Goal: Book appointment/travel/reservation

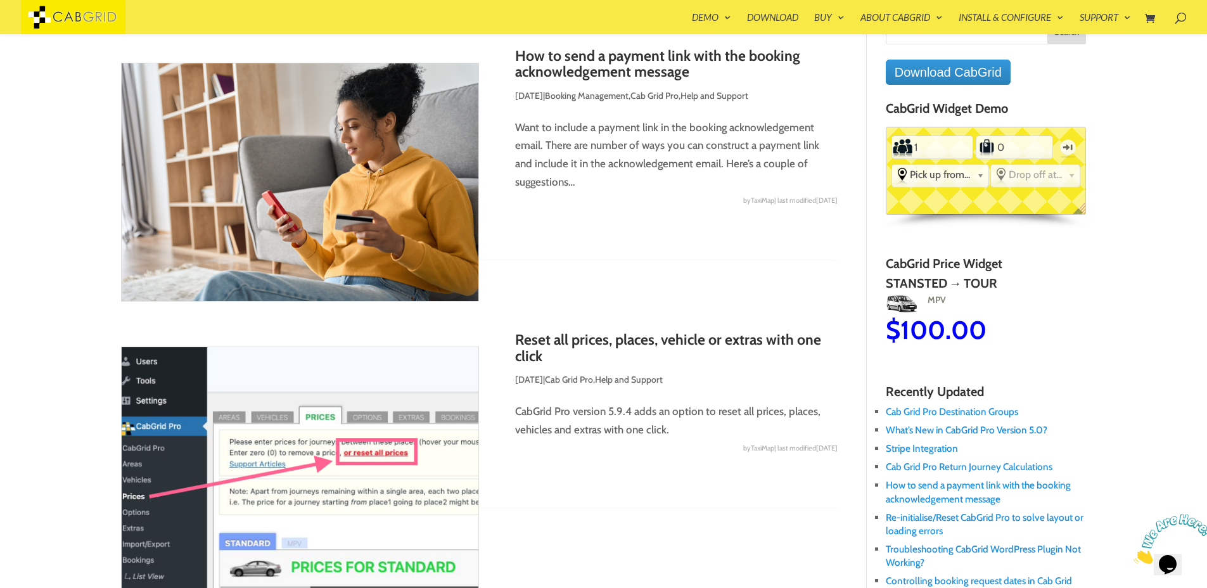
scroll to position [51, 0]
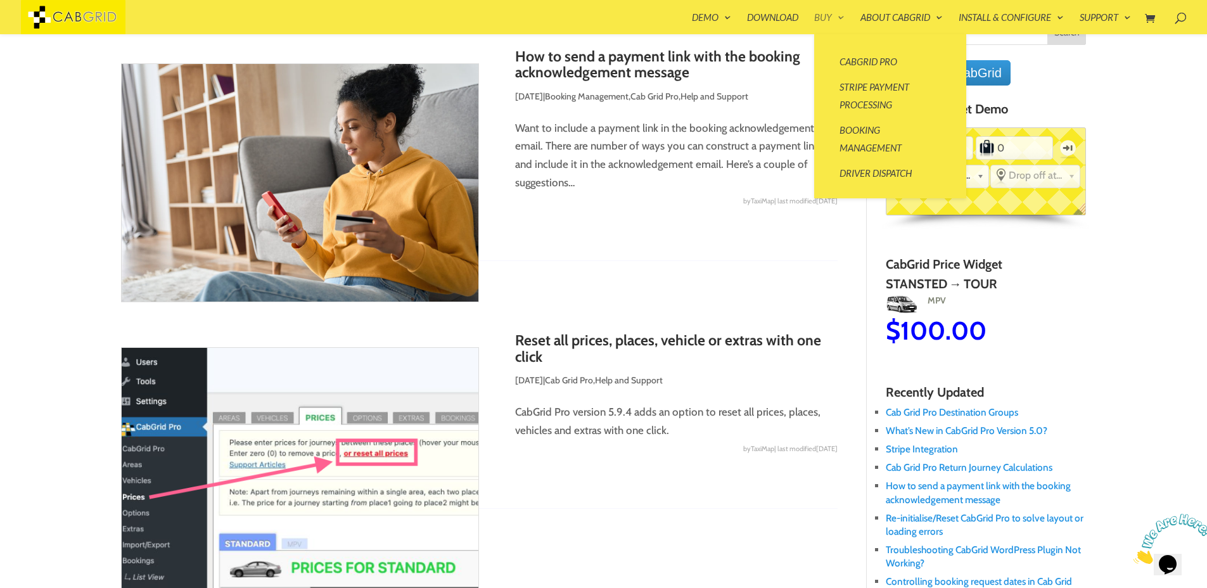
click at [817, 16] on link "Buy" at bounding box center [829, 24] width 30 height 22
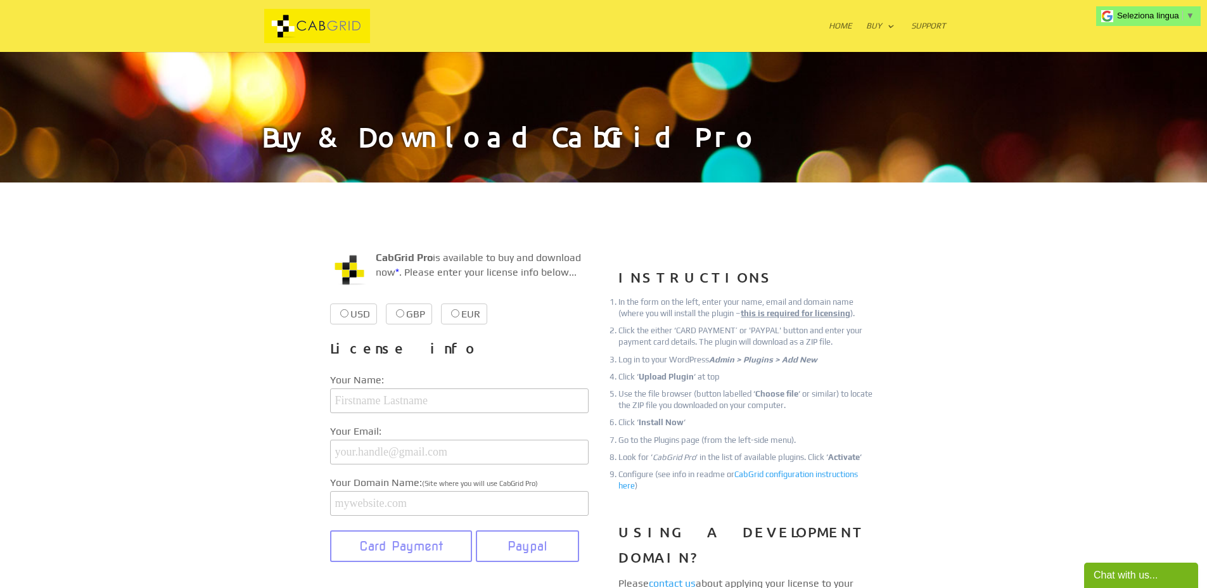
click at [451, 310] on input "EUR €38.99 €38.99" at bounding box center [455, 313] width 8 height 8
radio input "true"
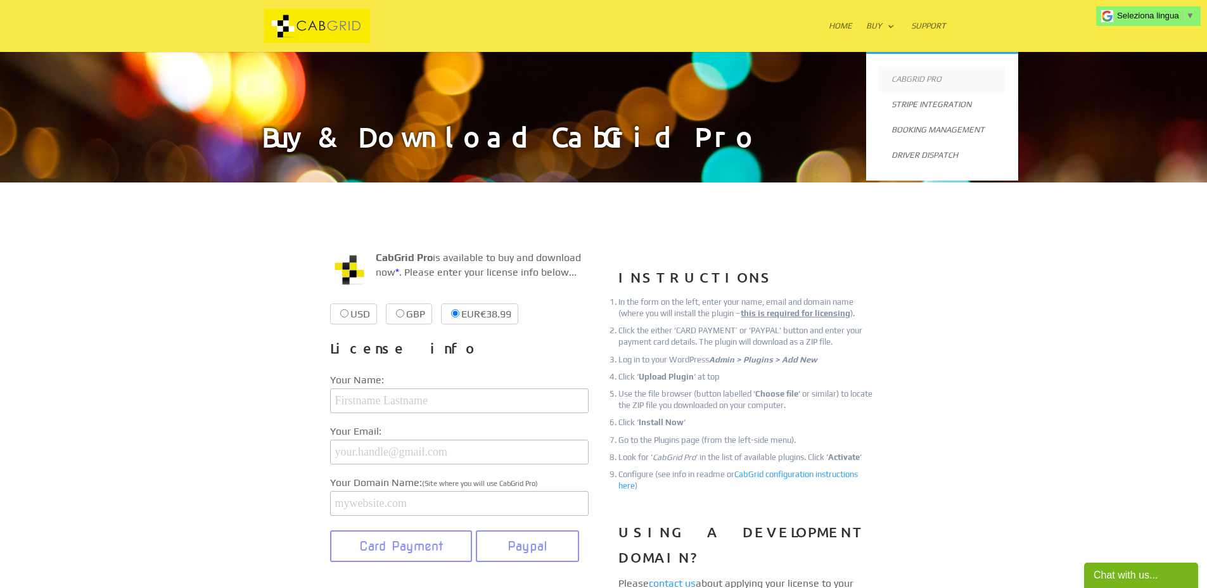
click at [906, 79] on link "CabGrid Pro" at bounding box center [942, 79] width 127 height 25
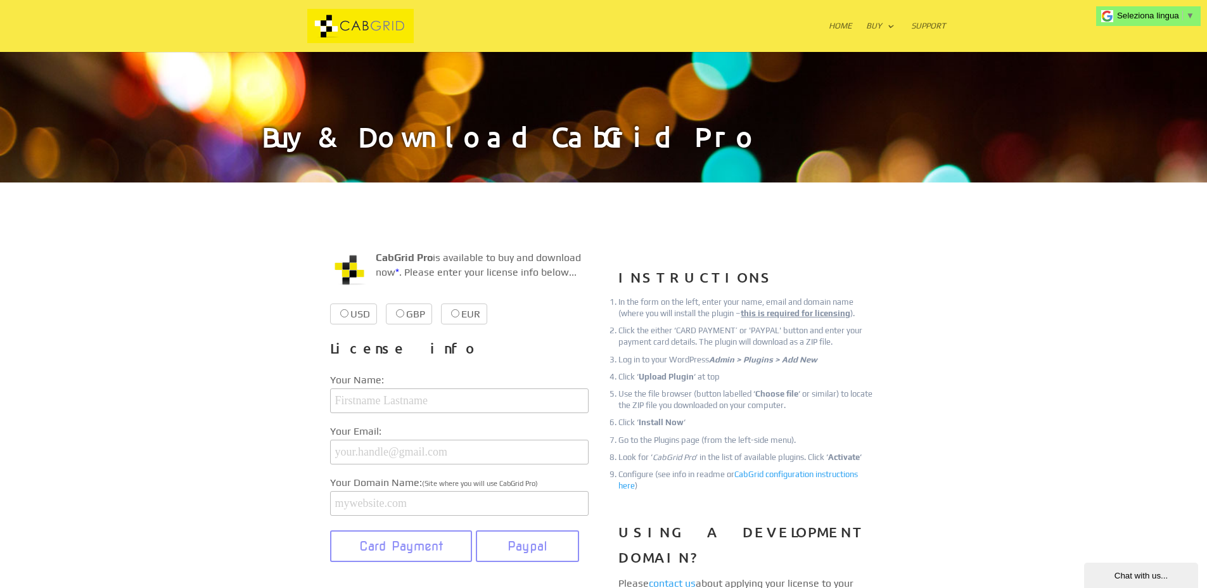
click at [463, 312] on label "EUR €38.99 €38.99" at bounding box center [464, 313] width 46 height 21
click at [459, 312] on input "EUR €38.99 €38.99" at bounding box center [455, 313] width 8 height 8
radio input "true"
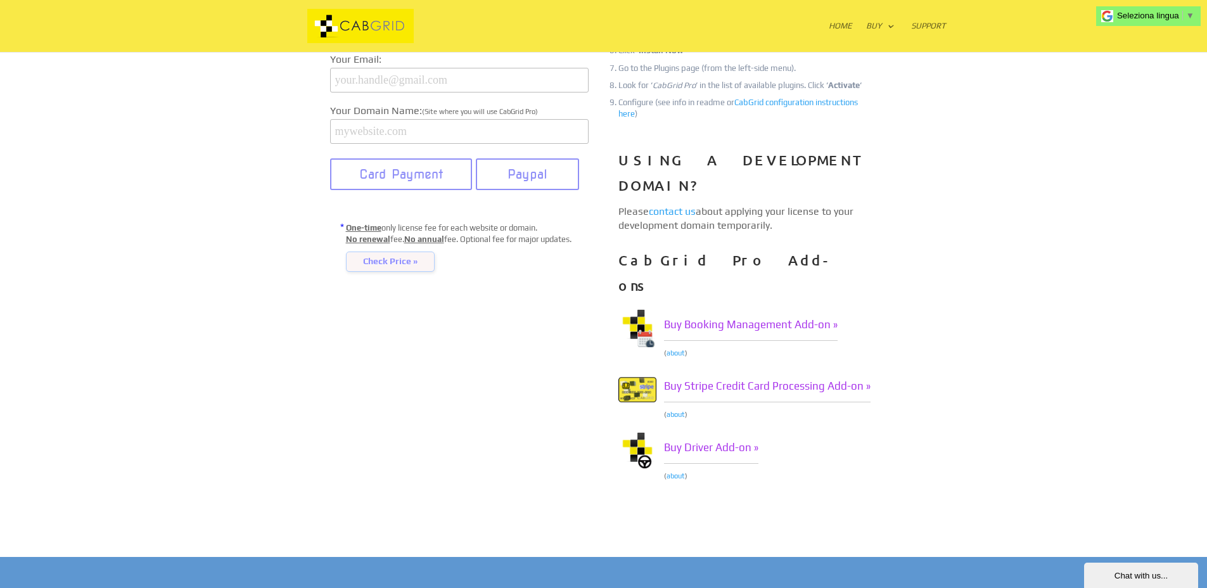
scroll to position [371, 0]
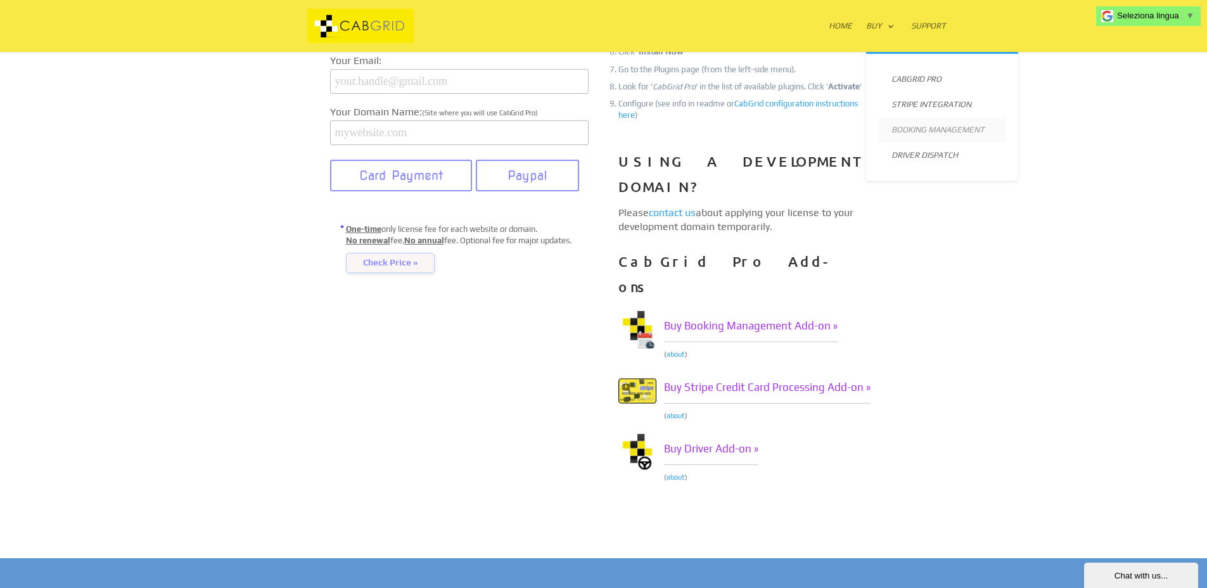
click at [912, 129] on link "Booking Management" at bounding box center [942, 129] width 127 height 25
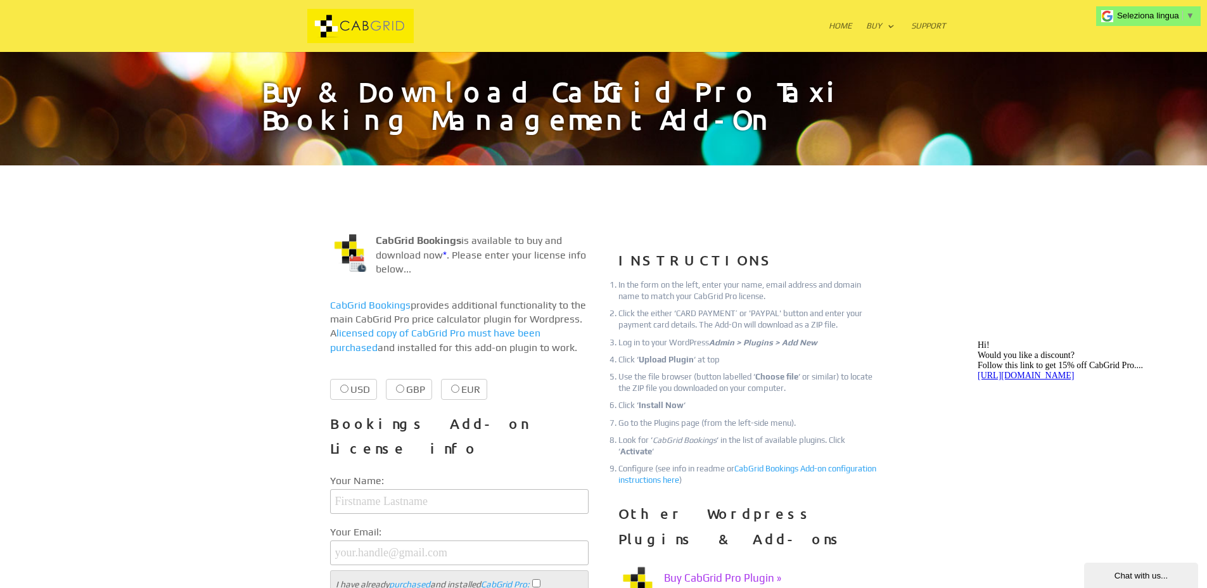
scroll to position [49, 0]
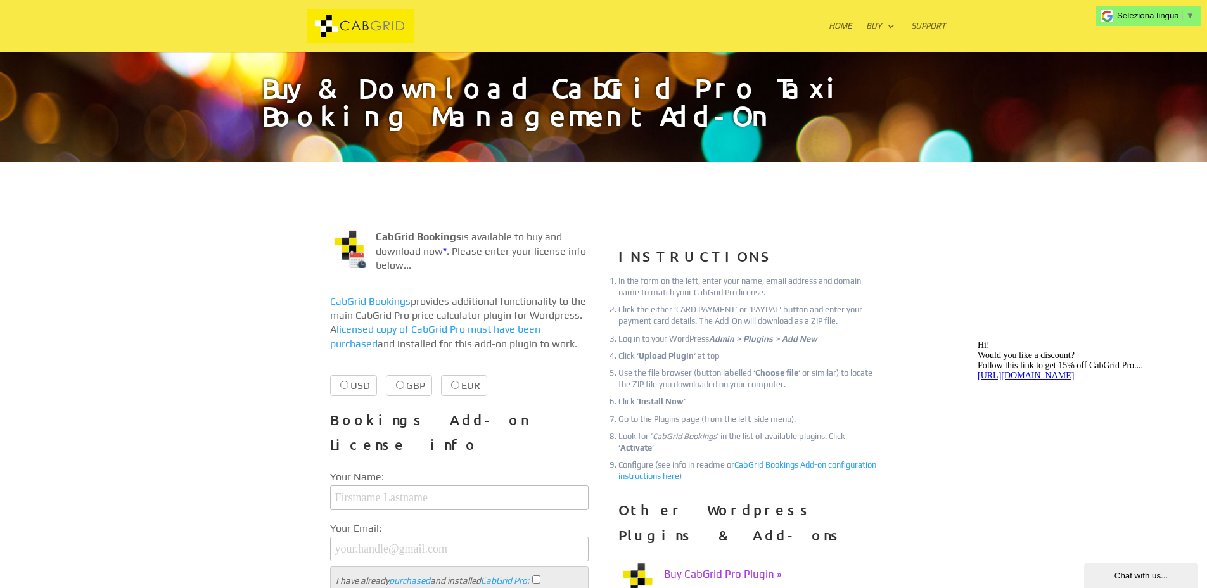
click at [363, 302] on link "CabGrid Bookings" at bounding box center [370, 301] width 80 height 12
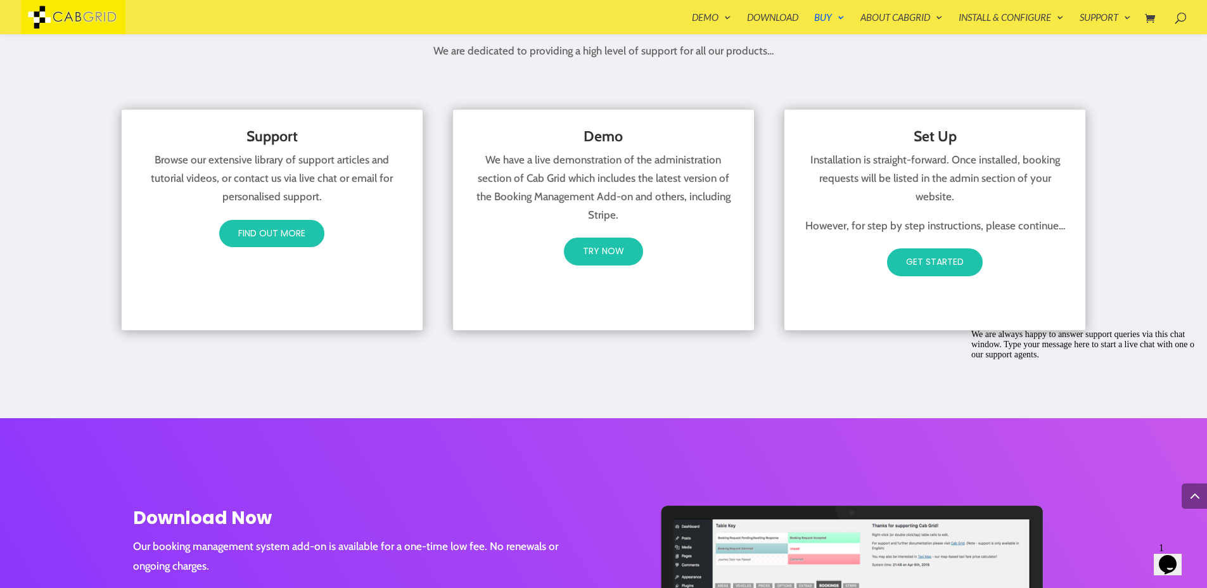
scroll to position [2281, 0]
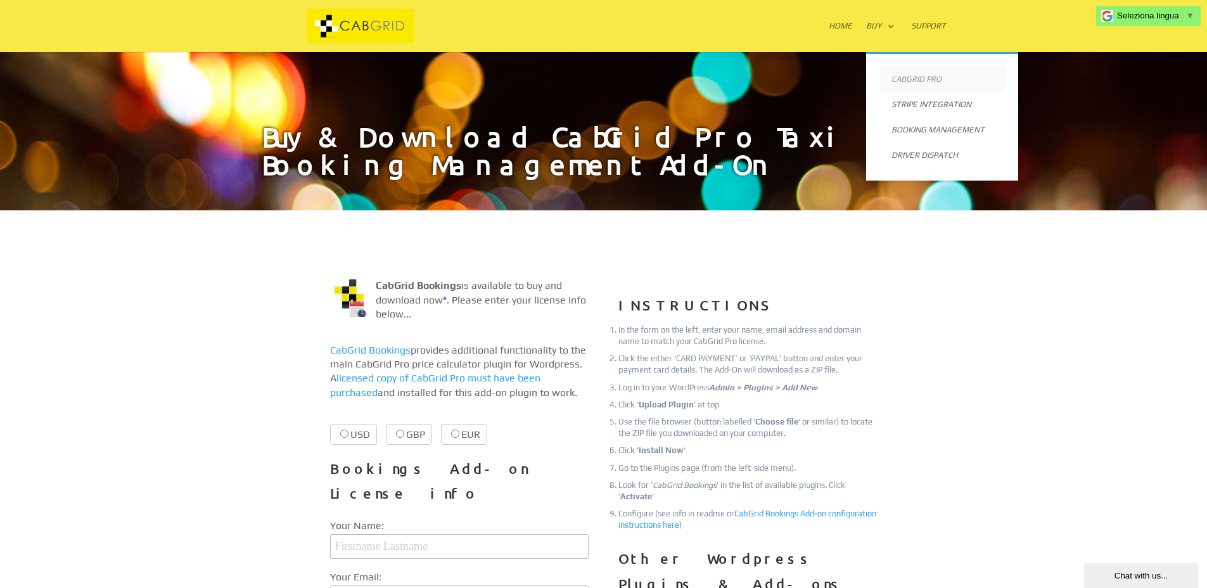
click at [905, 78] on link "CabGrid Pro" at bounding box center [942, 79] width 127 height 25
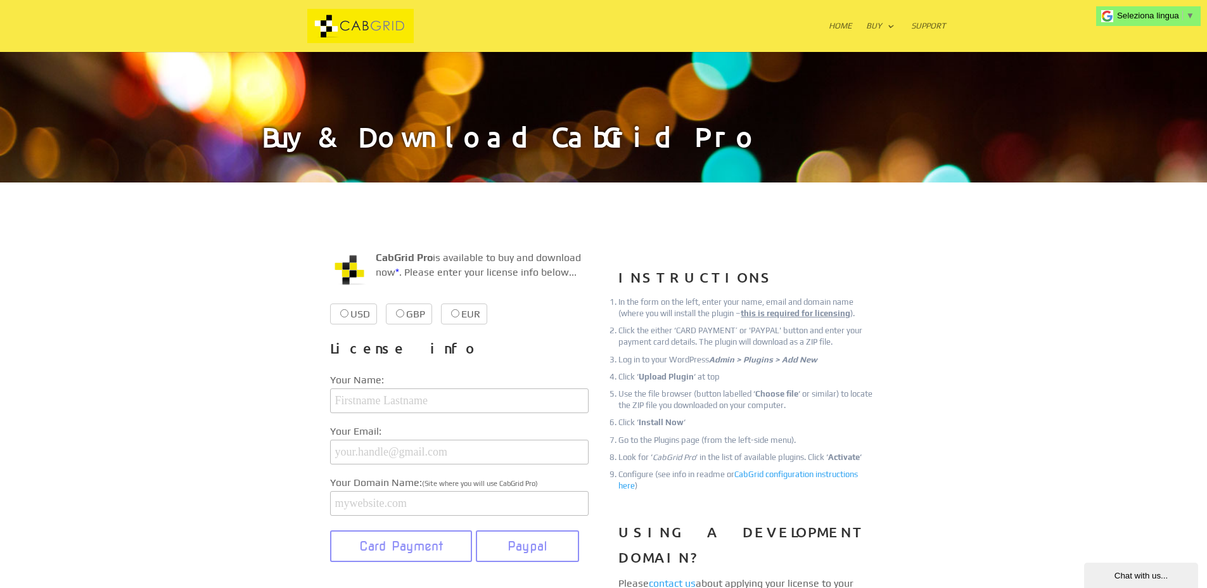
click at [454, 316] on input "EUR €38.99 €38.99" at bounding box center [455, 313] width 8 height 8
radio input "true"
click at [364, 27] on img at bounding box center [360, 26] width 193 height 35
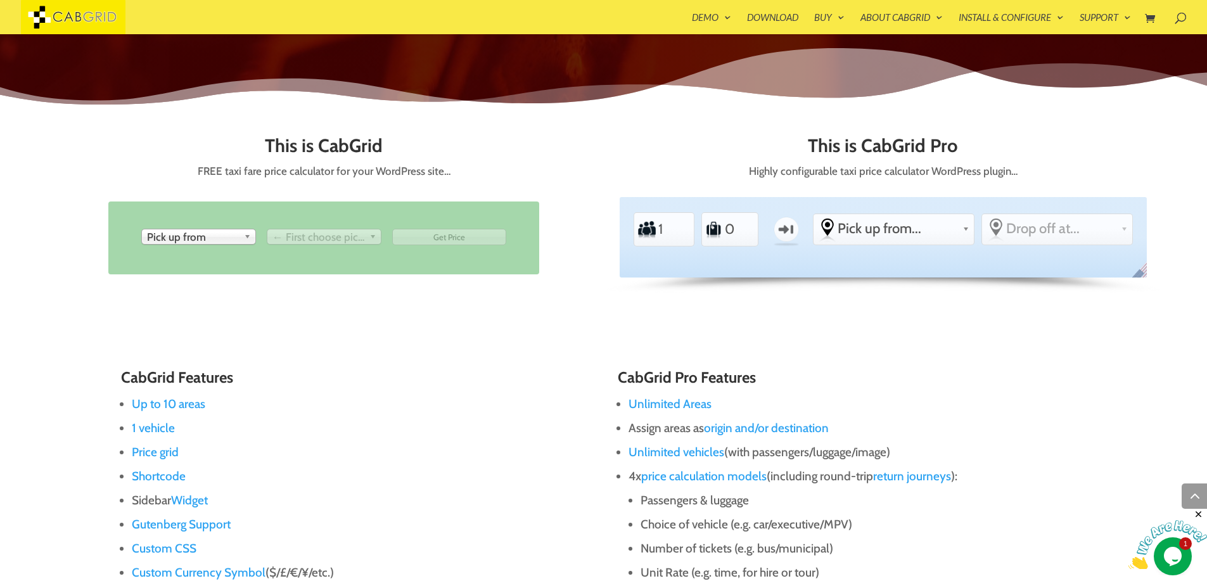
scroll to position [608, 0]
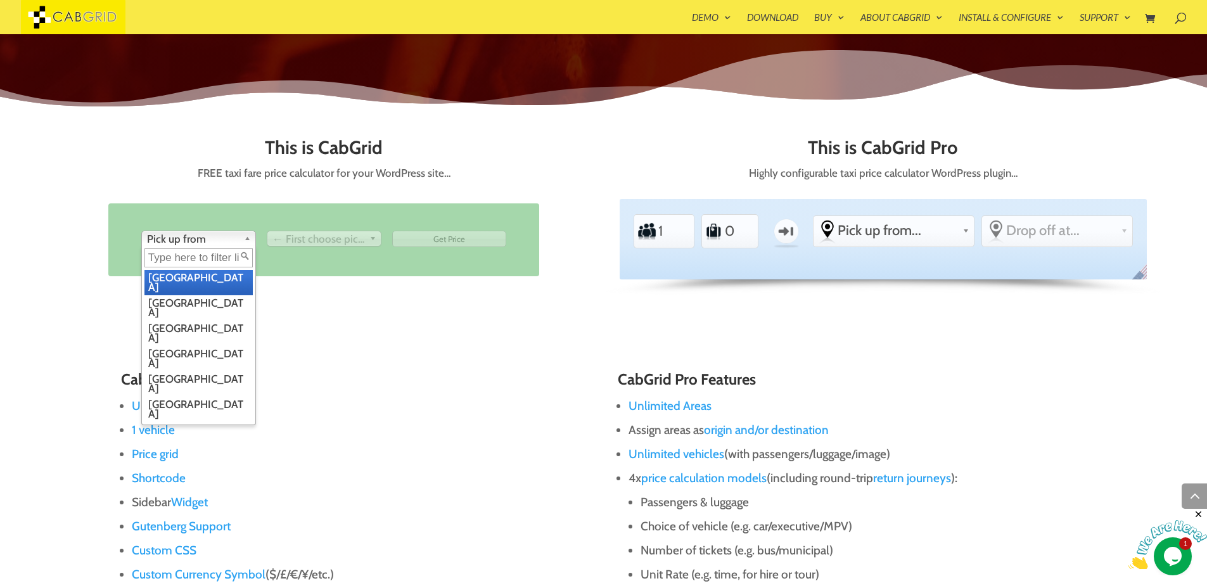
click at [229, 241] on span "Pick up from" at bounding box center [193, 238] width 92 height 15
click at [180, 321] on li "Manchester" at bounding box center [198, 333] width 108 height 25
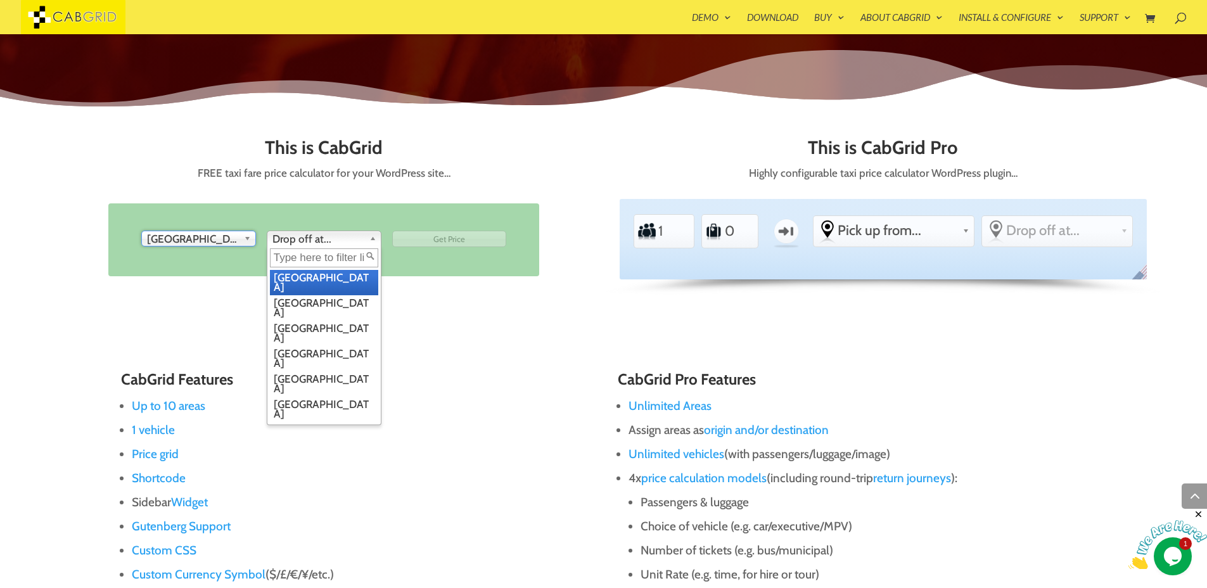
click at [314, 240] on span "Drop off at..." at bounding box center [318, 238] width 92 height 15
click at [309, 321] on li "Manchester" at bounding box center [324, 333] width 108 height 25
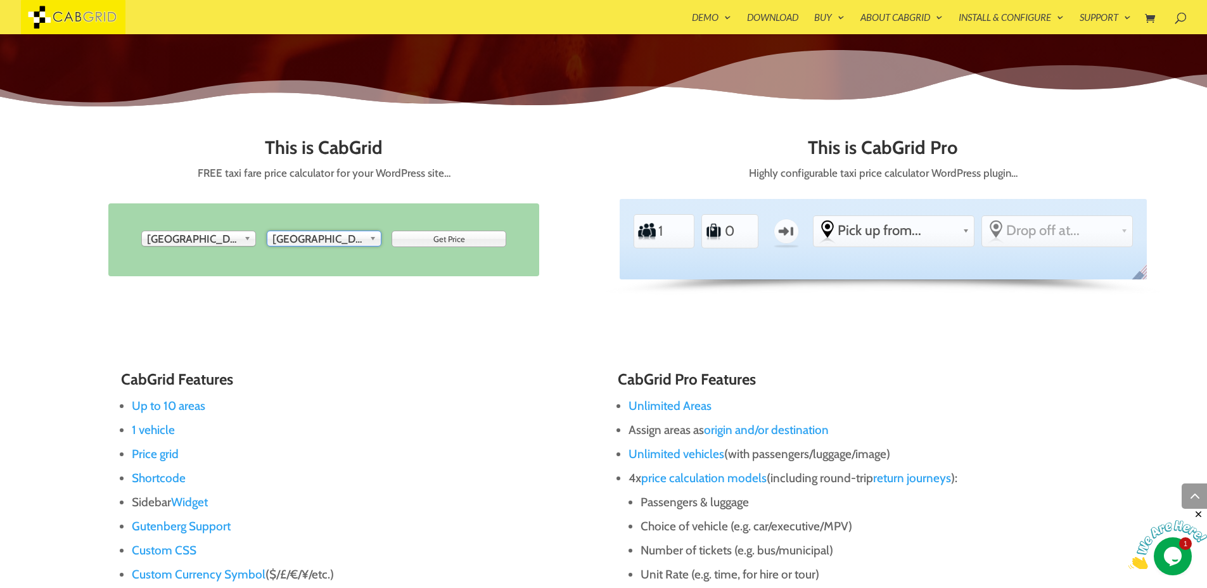
click at [434, 242] on input "Get Price" at bounding box center [449, 239] width 115 height 16
type input "Get Price"
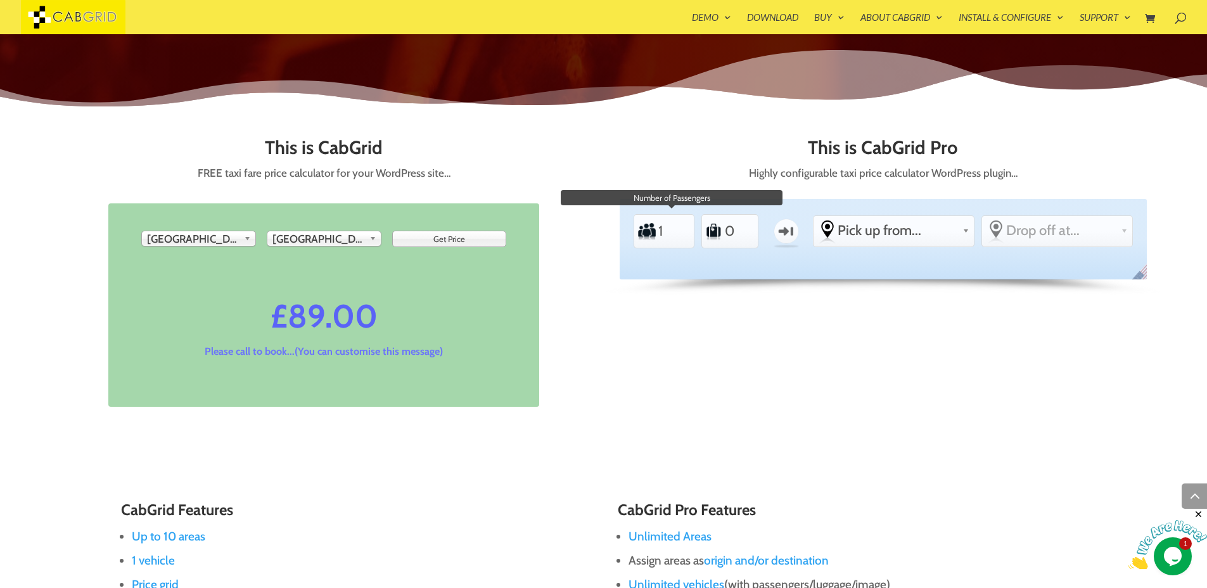
click at [660, 241] on input "1" at bounding box center [673, 231] width 30 height 29
type input "2"
click at [680, 227] on input "2" at bounding box center [673, 231] width 30 height 29
click at [745, 228] on input "1" at bounding box center [739, 231] width 30 height 29
type input "2"
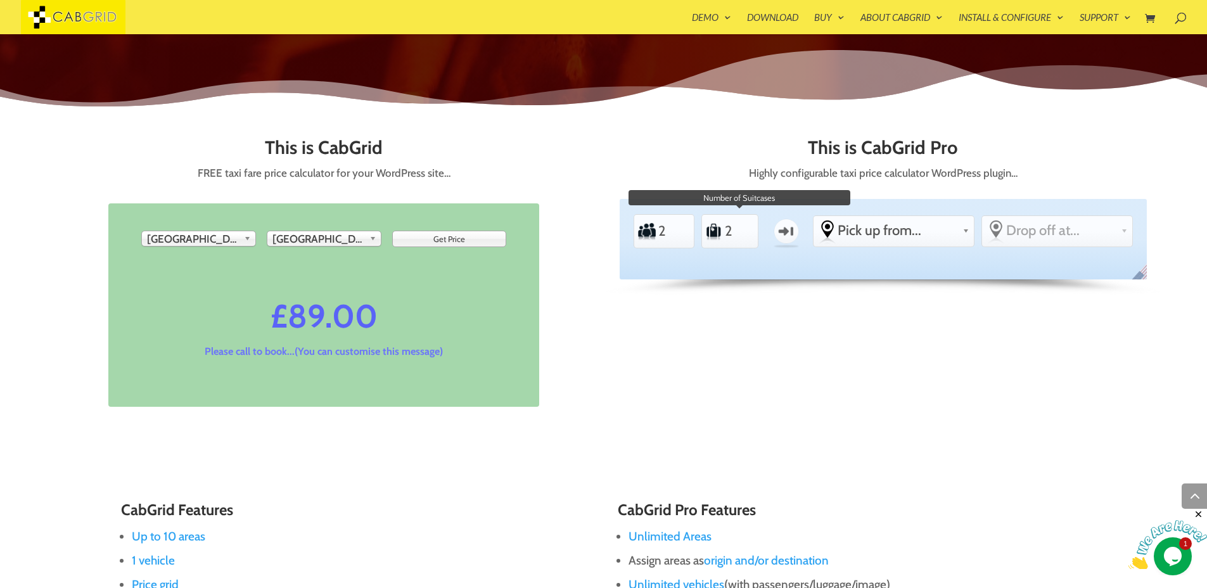
click at [745, 228] on input "2" at bounding box center [739, 231] width 30 height 29
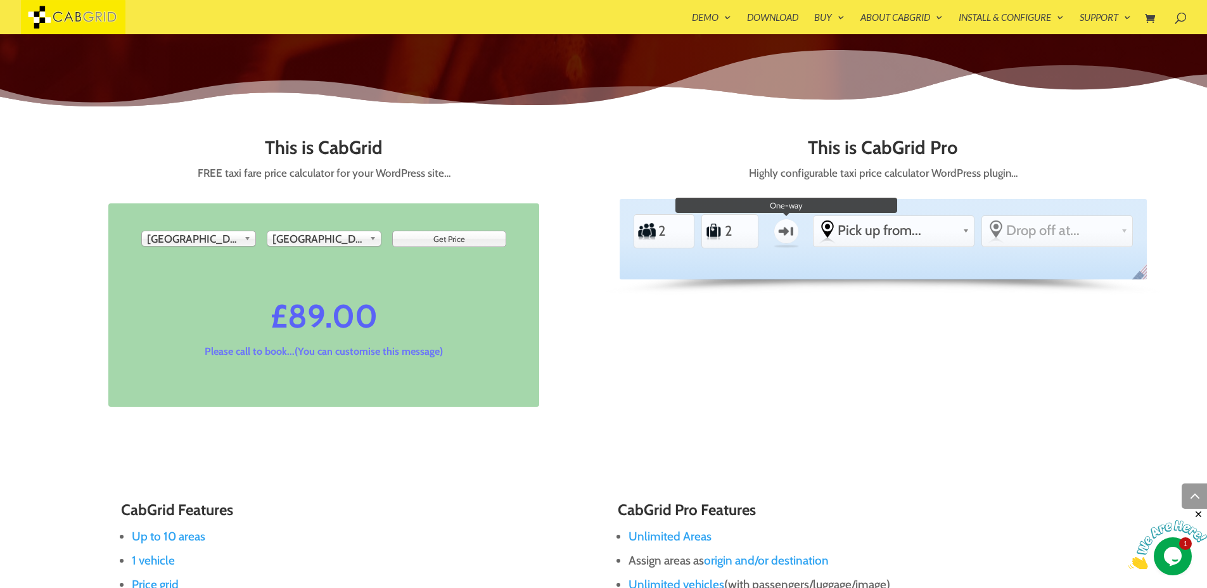
click at [785, 234] on label "One-way" at bounding box center [786, 231] width 37 height 37
click at [0, 0] on input "One-way" at bounding box center [0, 0] width 0 height 0
click at [785, 234] on label "Return" at bounding box center [786, 231] width 37 height 37
click at [0, 0] on input "Return" at bounding box center [0, 0] width 0 height 0
click at [885, 231] on span "Pick up from..." at bounding box center [898, 230] width 120 height 17
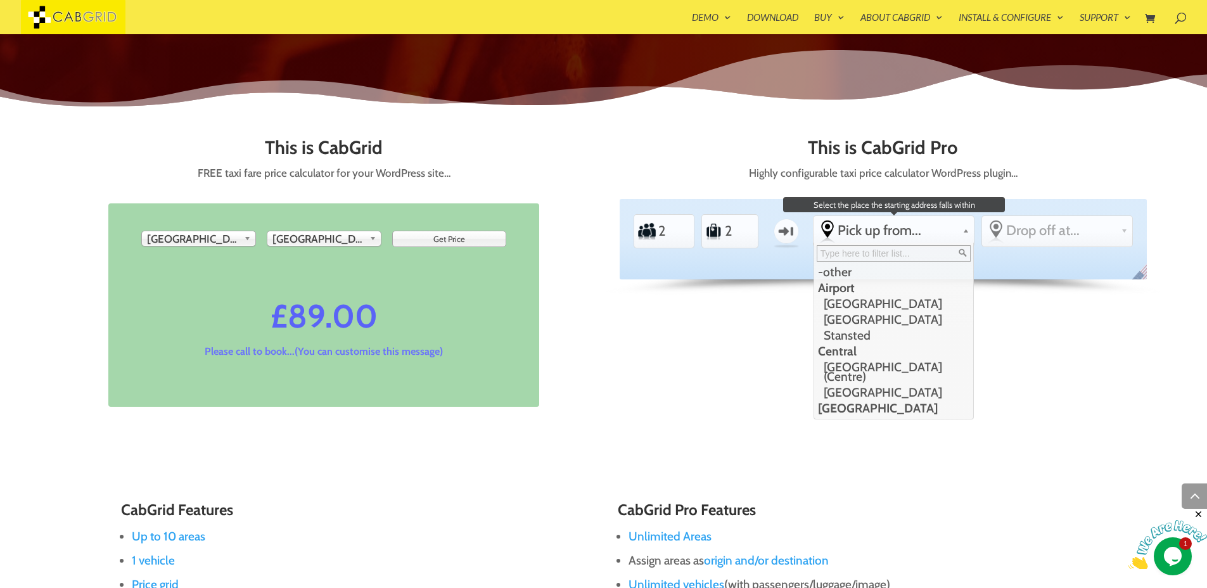
click at [840, 286] on li "Airport" at bounding box center [892, 288] width 156 height 16
click at [841, 301] on li "Gatwick Airport" at bounding box center [892, 304] width 156 height 16
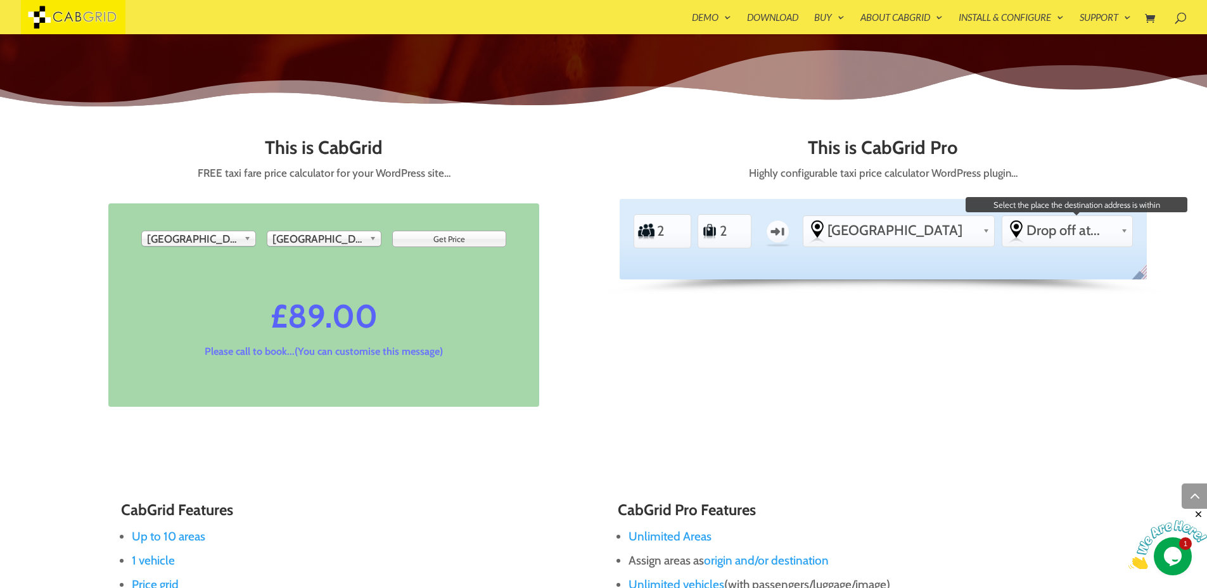
click at [1042, 230] on span "Drop off at..." at bounding box center [1070, 230] width 89 height 17
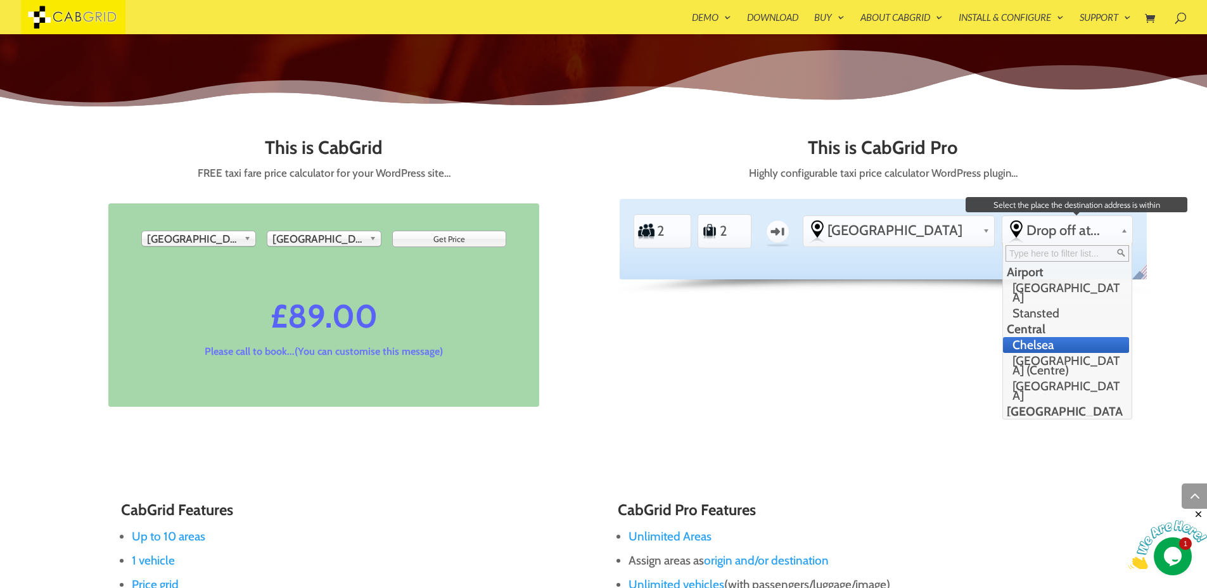
click at [1030, 339] on li "Chelsea" at bounding box center [1066, 345] width 126 height 16
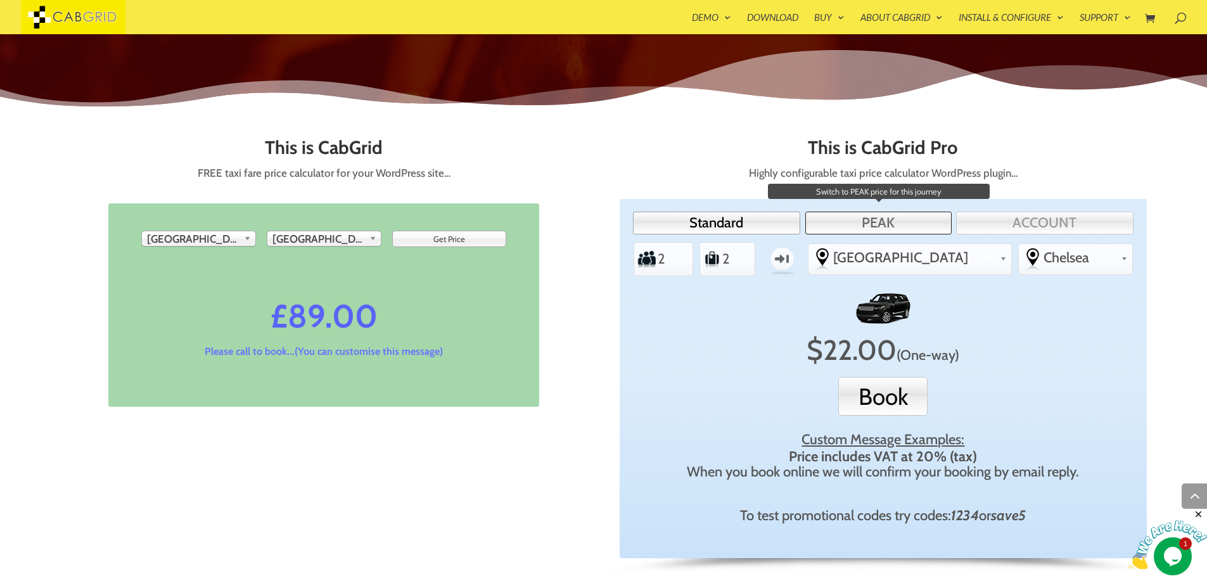
click at [873, 226] on link "PEAK" at bounding box center [878, 223] width 146 height 23
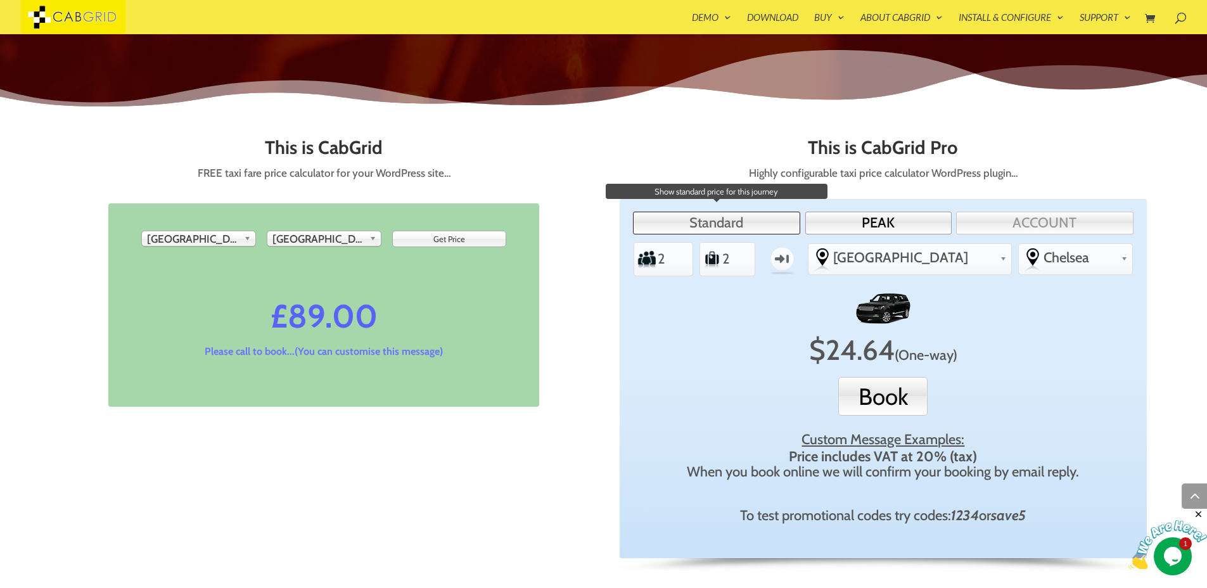
click at [729, 225] on link "Standard" at bounding box center [716, 223] width 167 height 23
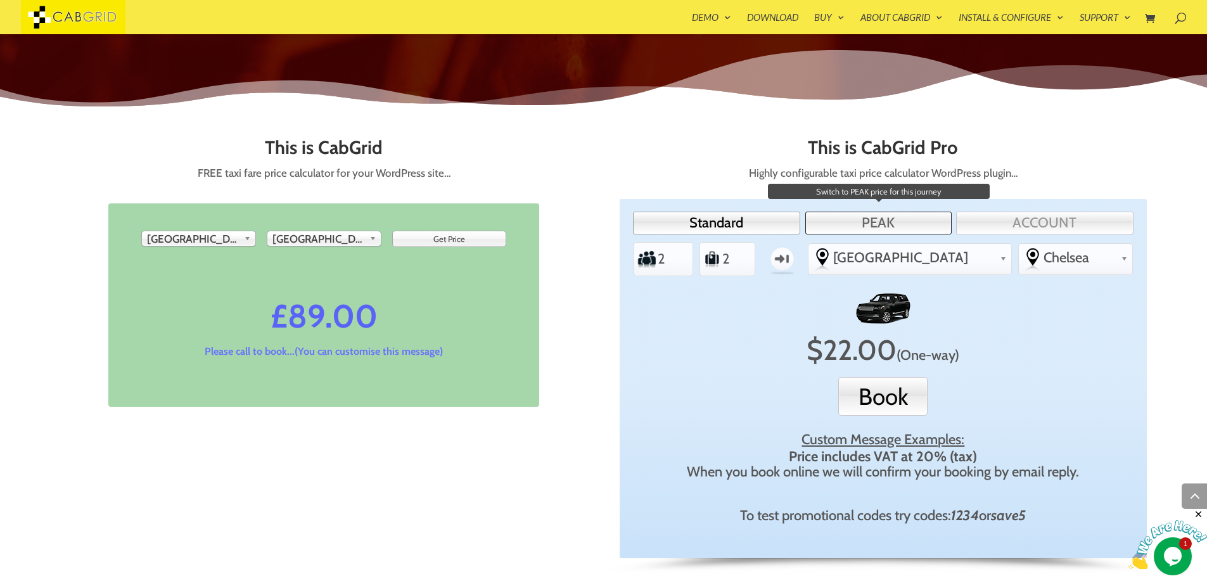
click at [880, 222] on link "PEAK" at bounding box center [878, 223] width 146 height 23
click at [880, 223] on link "PEAK" at bounding box center [878, 223] width 146 height 23
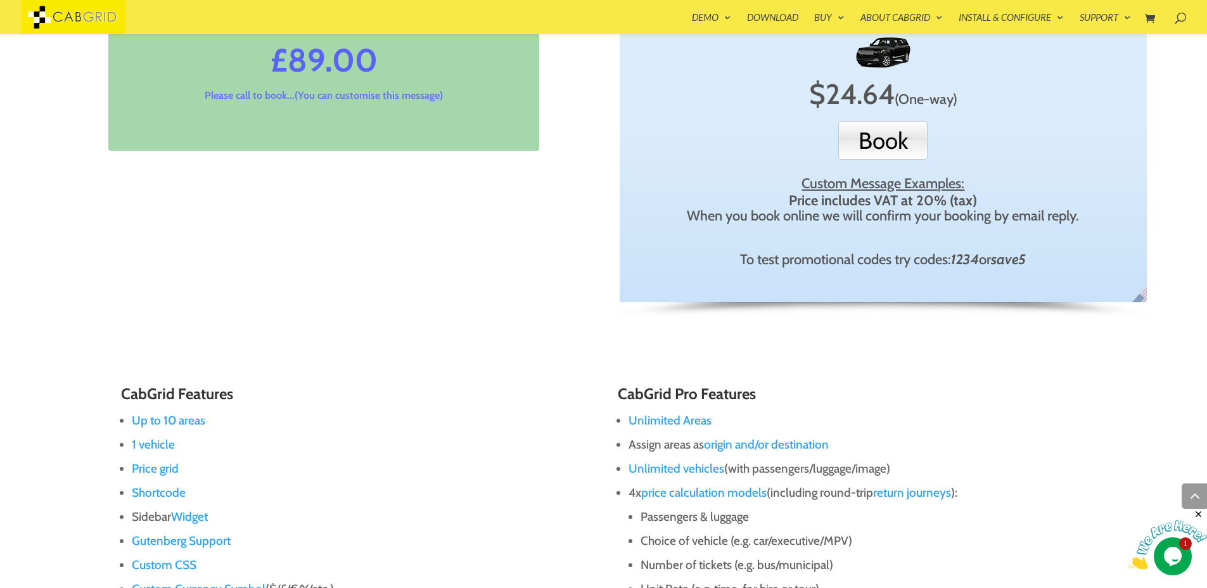
scroll to position [862, 0]
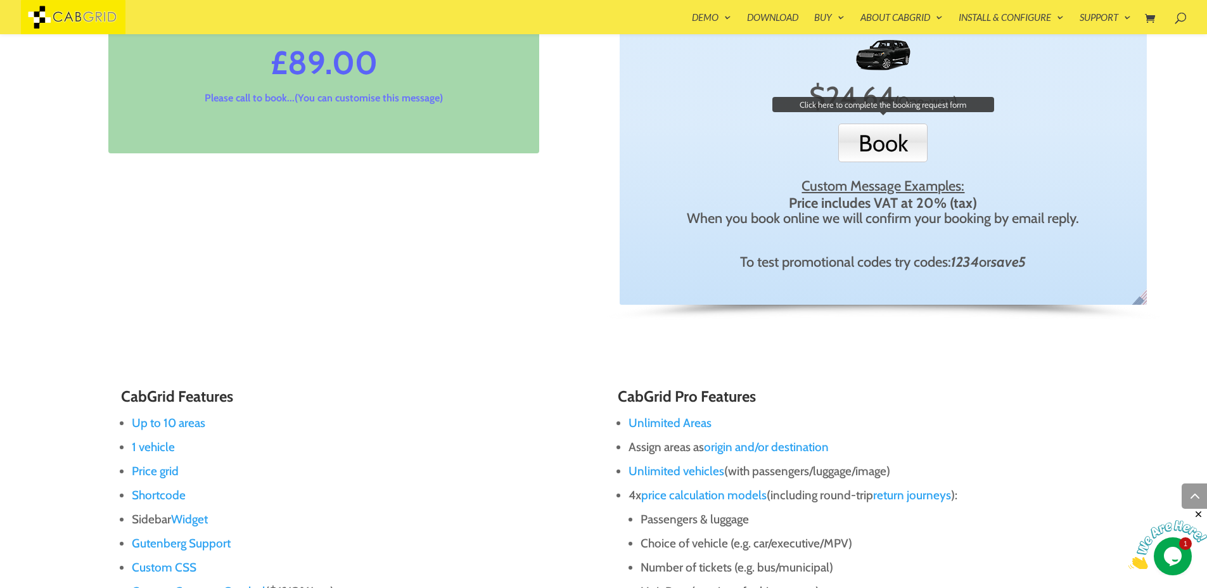
click at [881, 153] on button "Book" at bounding box center [882, 143] width 89 height 39
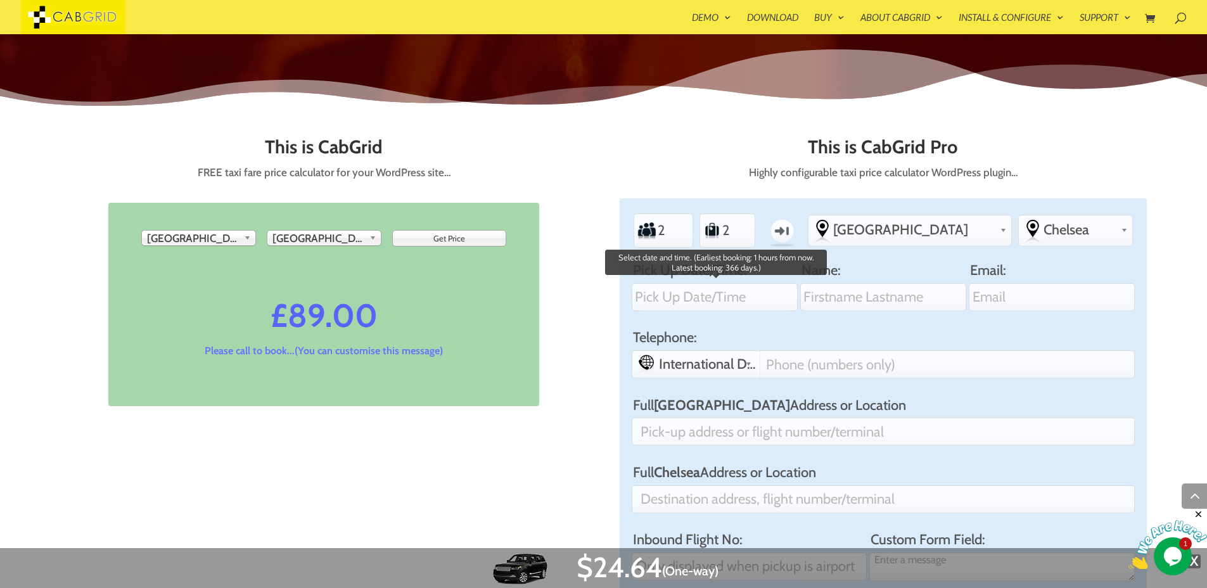
scroll to position [608, 0]
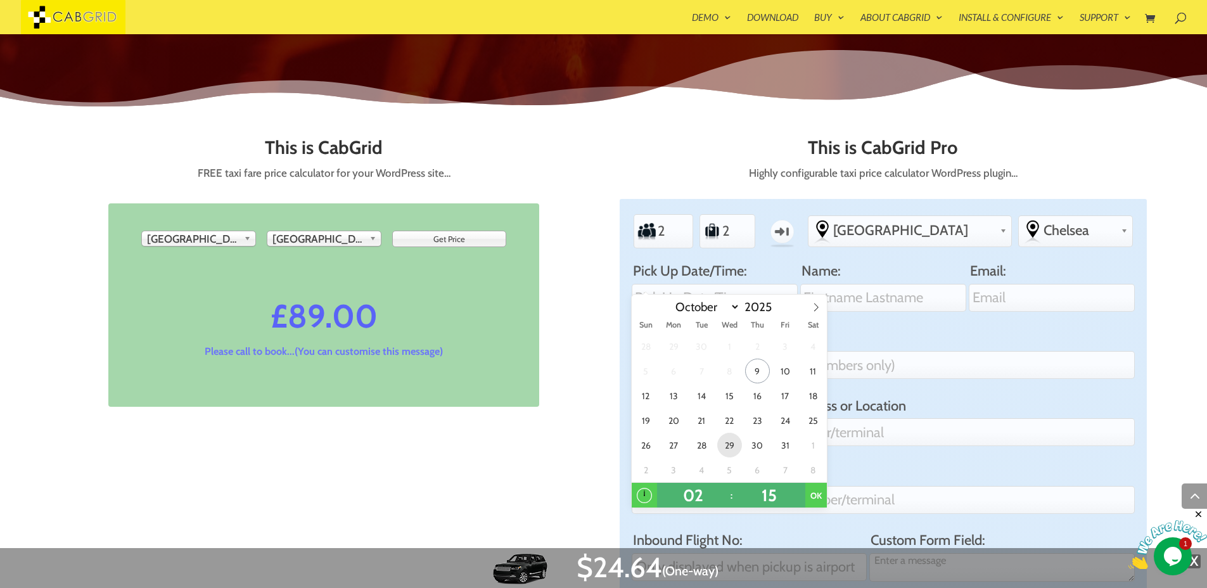
click at [726, 445] on span "29" at bounding box center [729, 445] width 25 height 25
type input "2:15AM 29 Oct 2025"
click at [896, 291] on input "Name:" at bounding box center [882, 298] width 165 height 28
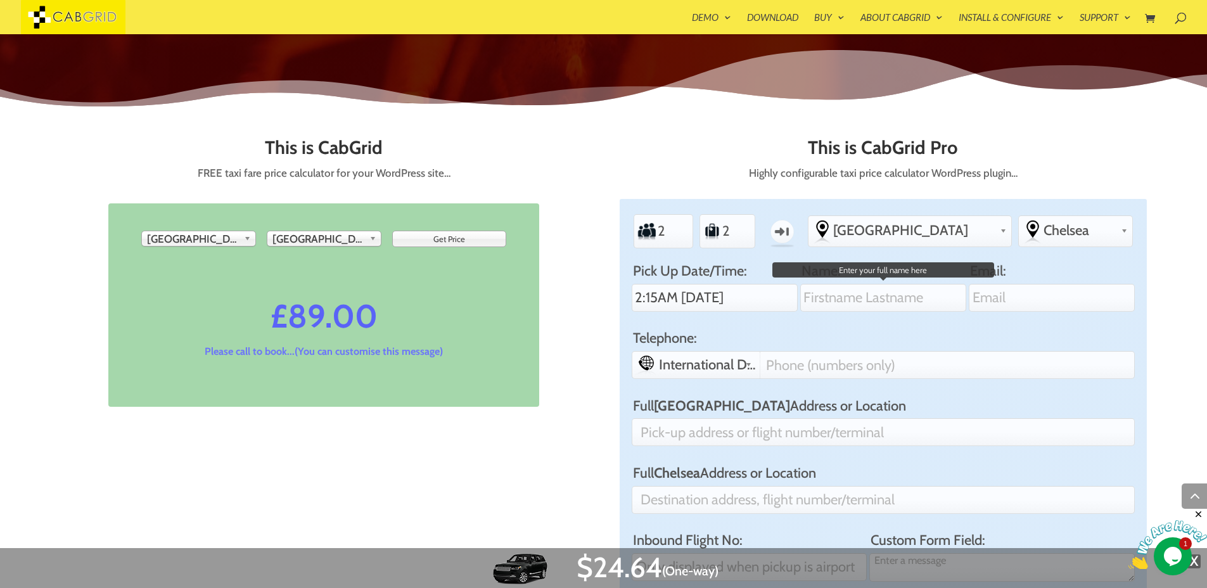
click at [829, 297] on input "Name:" at bounding box center [882, 298] width 165 height 28
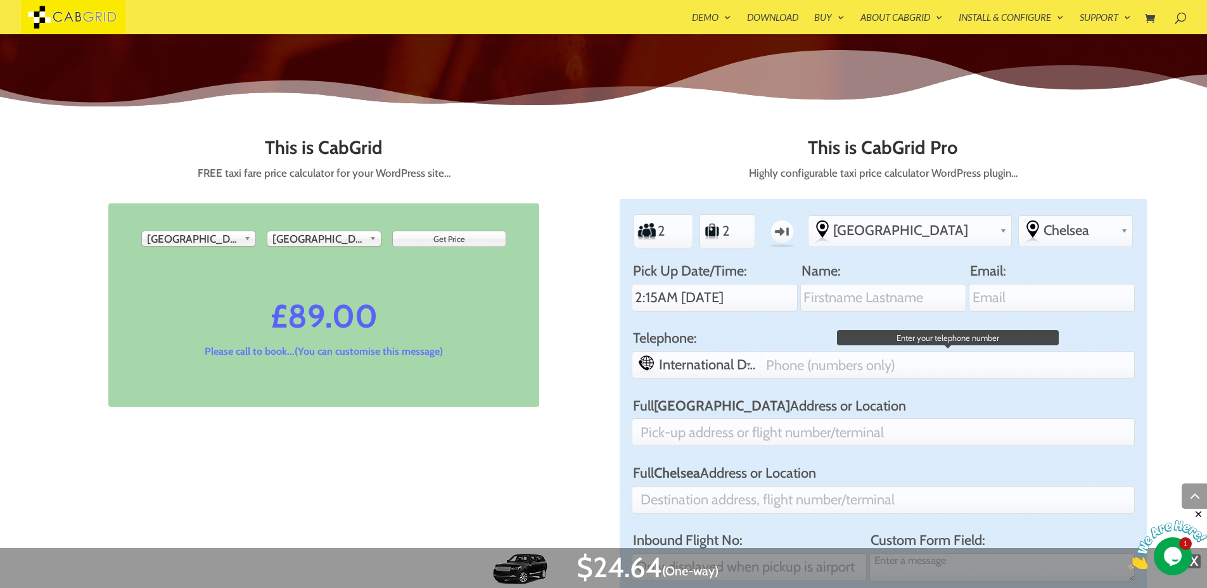
click at [795, 359] on div "International Dialing Code +64 (Aotearoa/New Zealand) +61 (Australia) +32 (Belg…" at bounding box center [883, 365] width 503 height 28
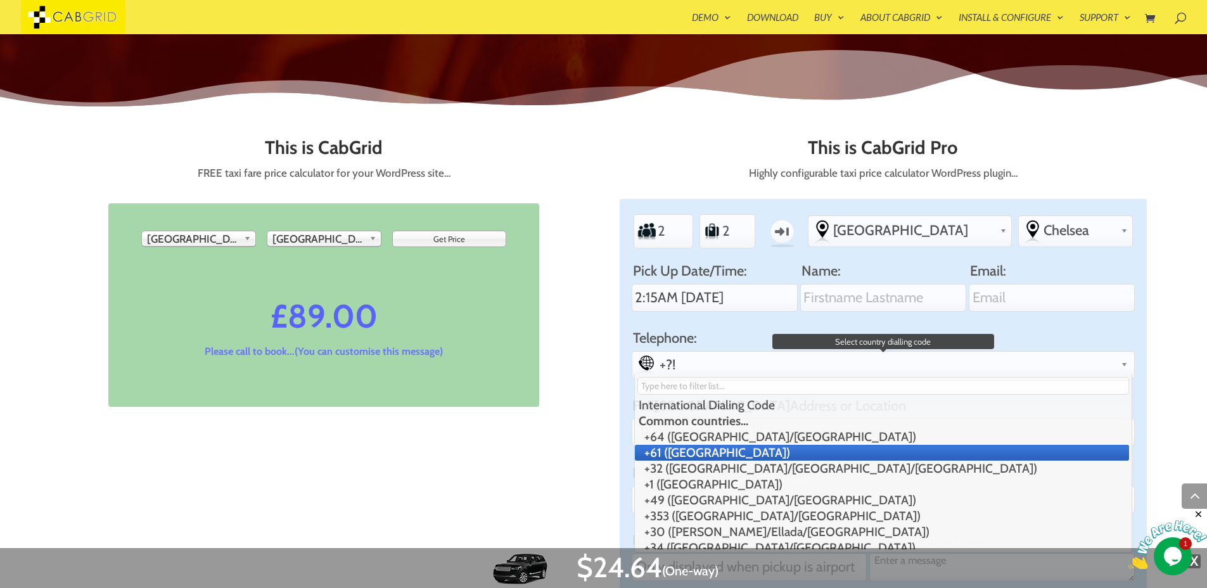
click at [691, 453] on li "+61 (Australia)" at bounding box center [882, 453] width 495 height 16
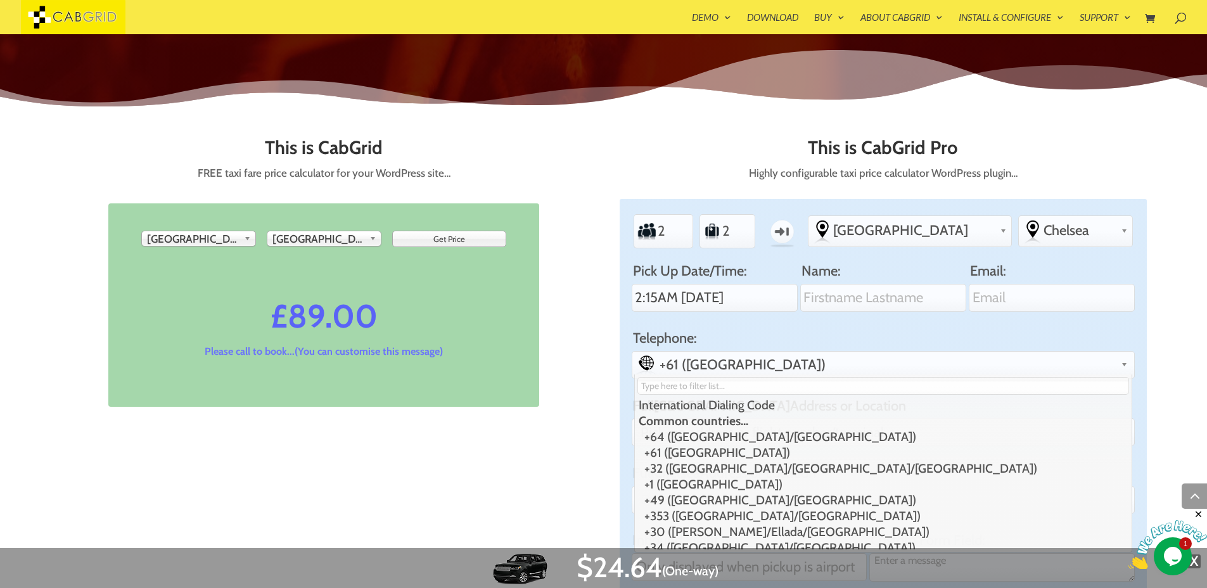
click at [807, 337] on label "Telephone:" at bounding box center [883, 337] width 503 height 17
click at [0, 0] on input "Telephone:" at bounding box center [0, 0] width 0 height 0
click at [765, 382] on input "text" at bounding box center [883, 386] width 492 height 18
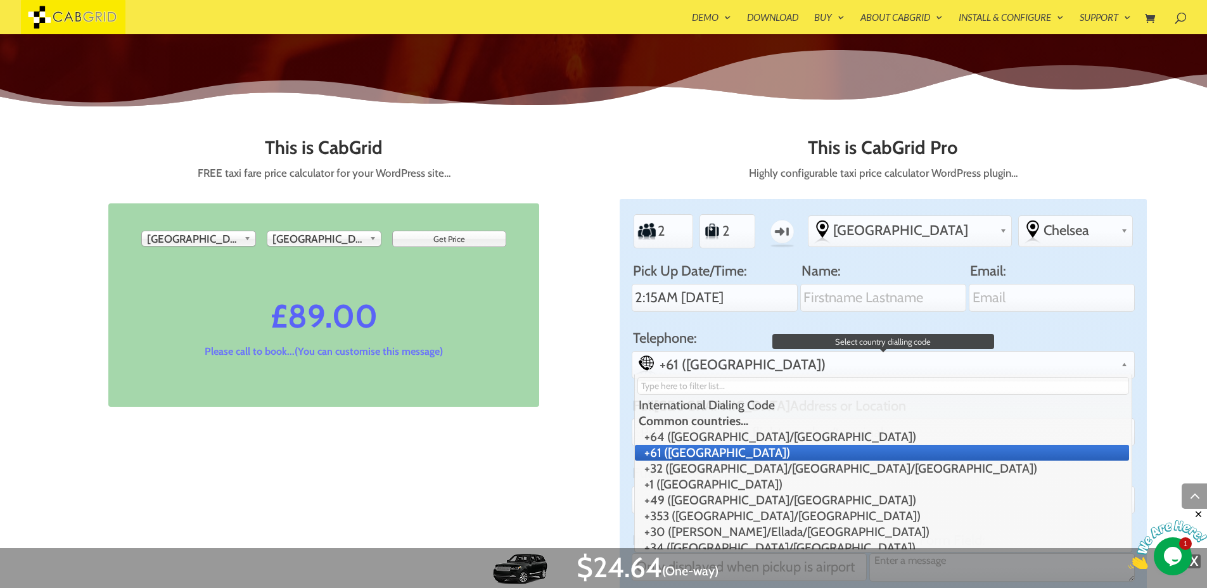
click at [776, 365] on div "International Dialing Code +64 (Aotearoa/New Zealand) +61 (Australia) +32 (Belg…" at bounding box center [883, 365] width 503 height 28
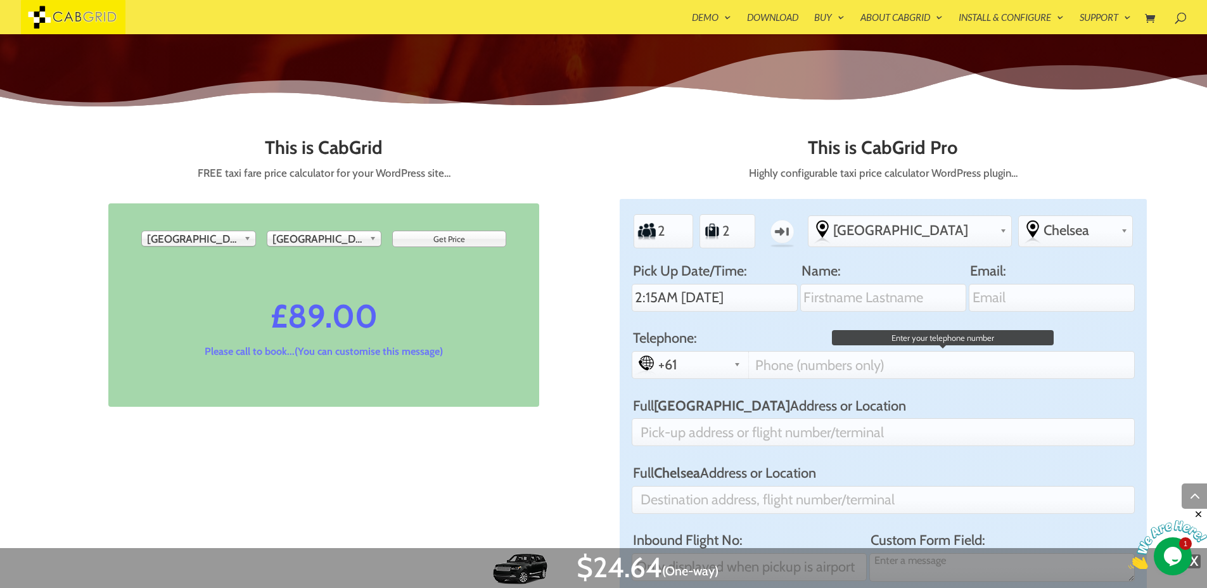
click at [789, 368] on input "Telephone:" at bounding box center [940, 365] width 384 height 27
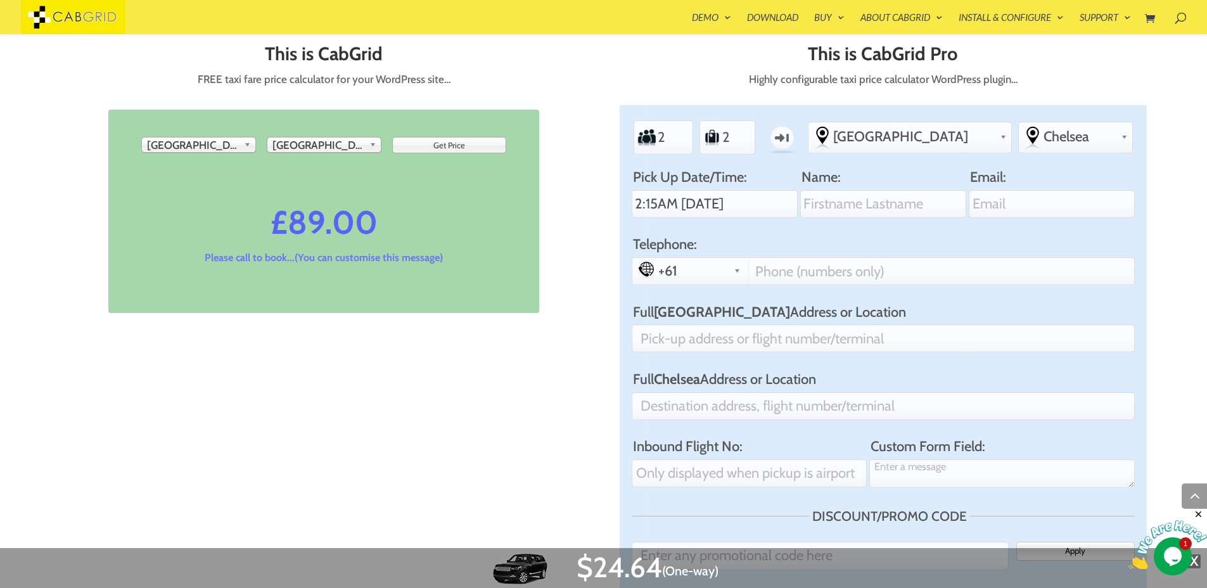
scroll to position [710, 0]
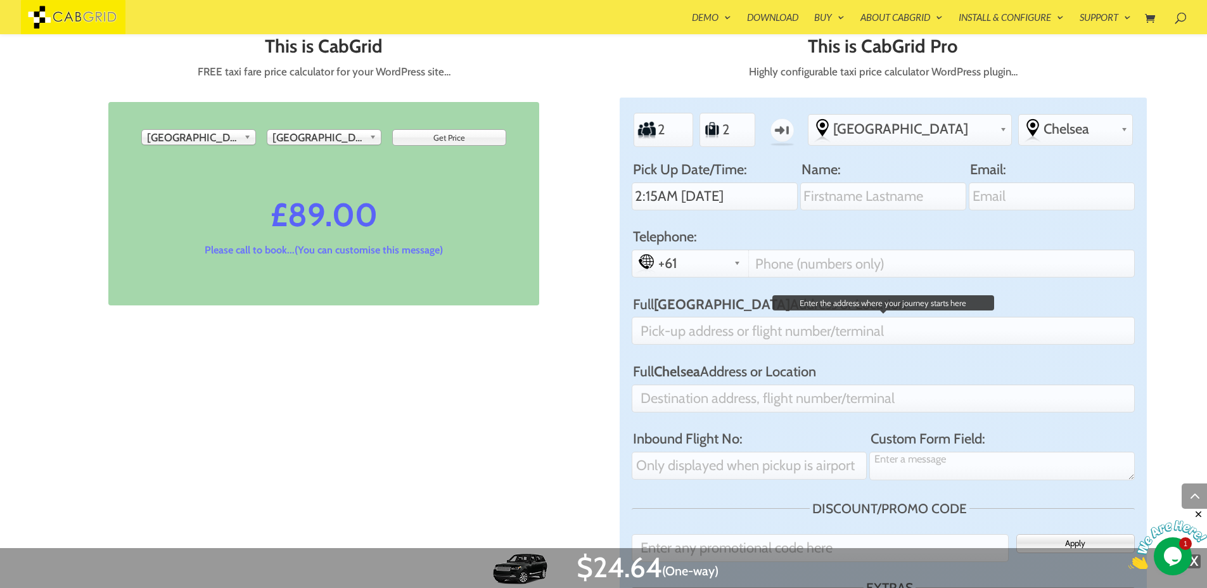
click at [757, 337] on input "Full Gatwick Airport Address or Location" at bounding box center [883, 331] width 503 height 28
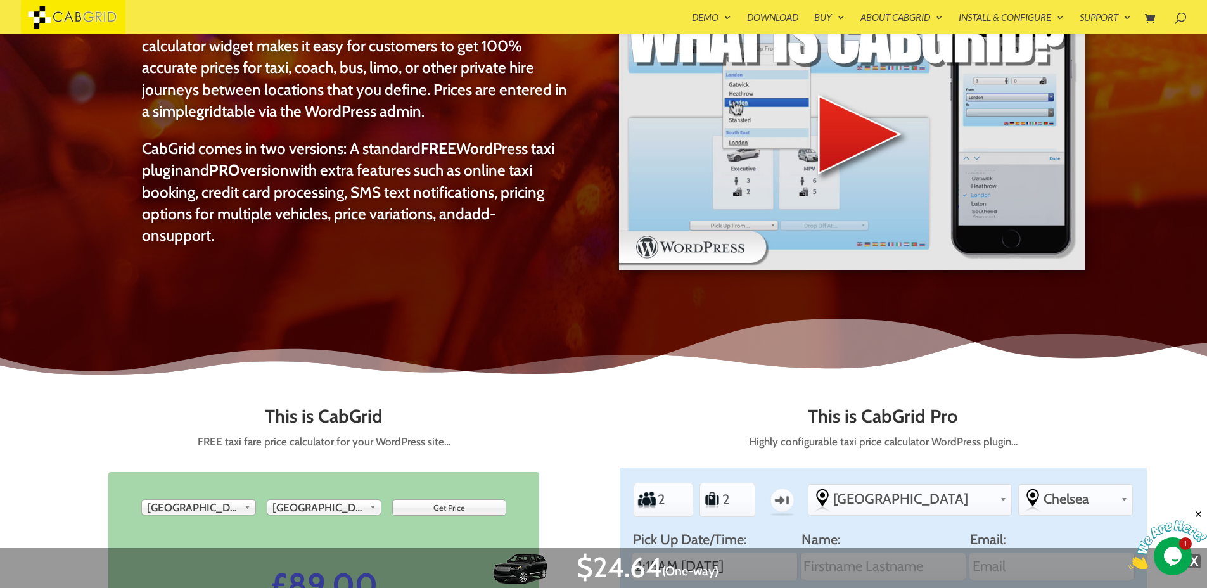
scroll to position [340, 0]
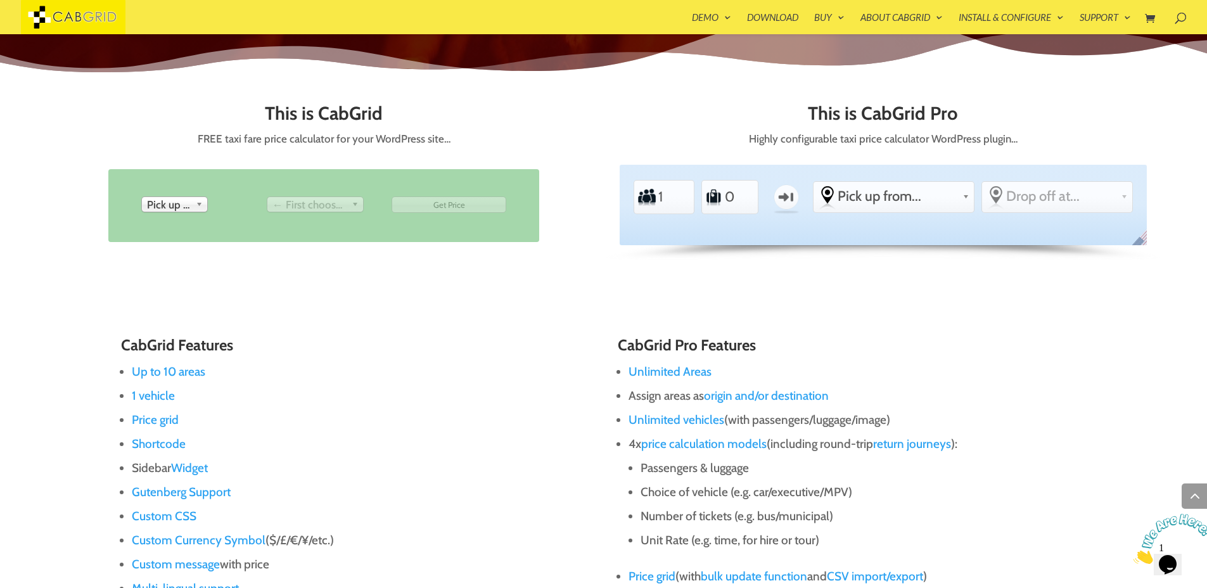
scroll to position [644, 0]
type input "1"
click at [747, 191] on input "1" at bounding box center [739, 196] width 30 height 29
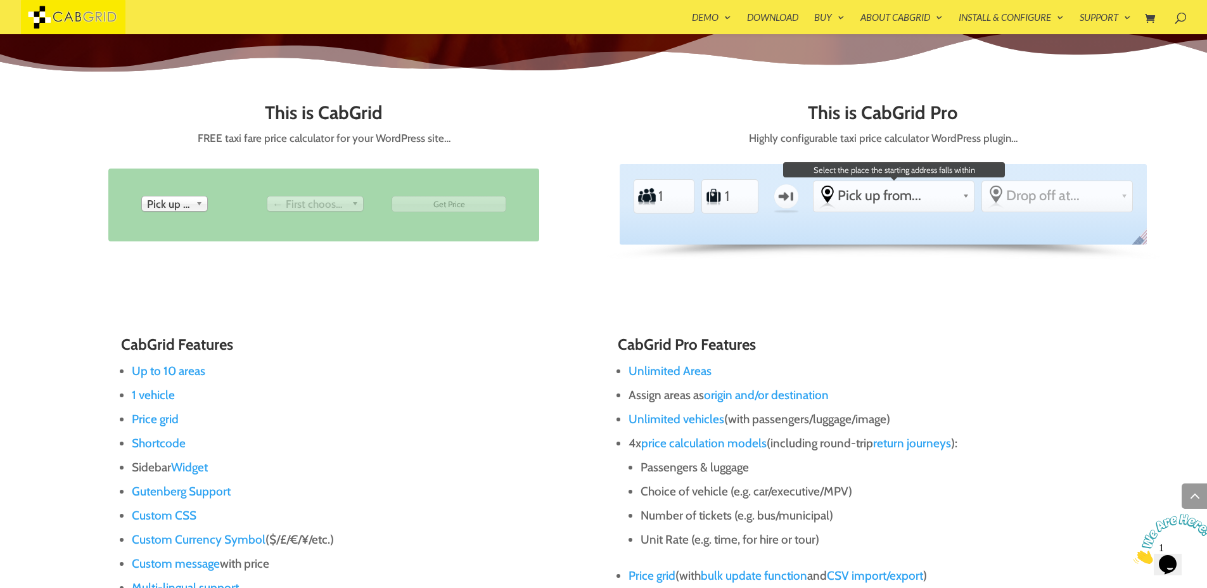
click at [885, 199] on span "Pick up from..." at bounding box center [898, 195] width 120 height 17
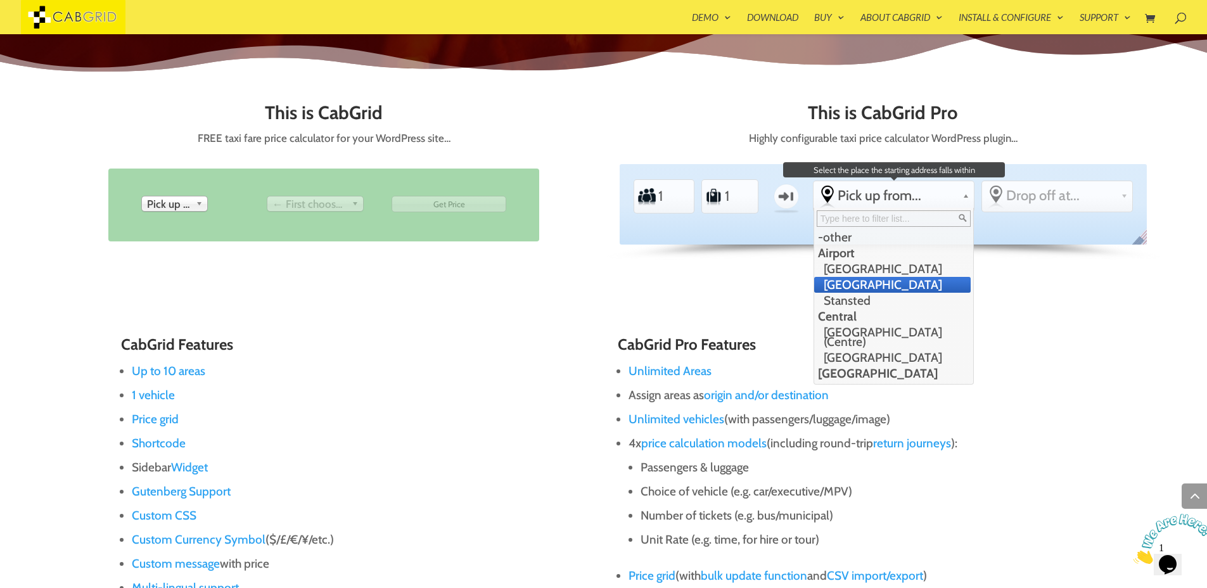
click at [865, 284] on li "Heathrow Airport" at bounding box center [892, 285] width 156 height 16
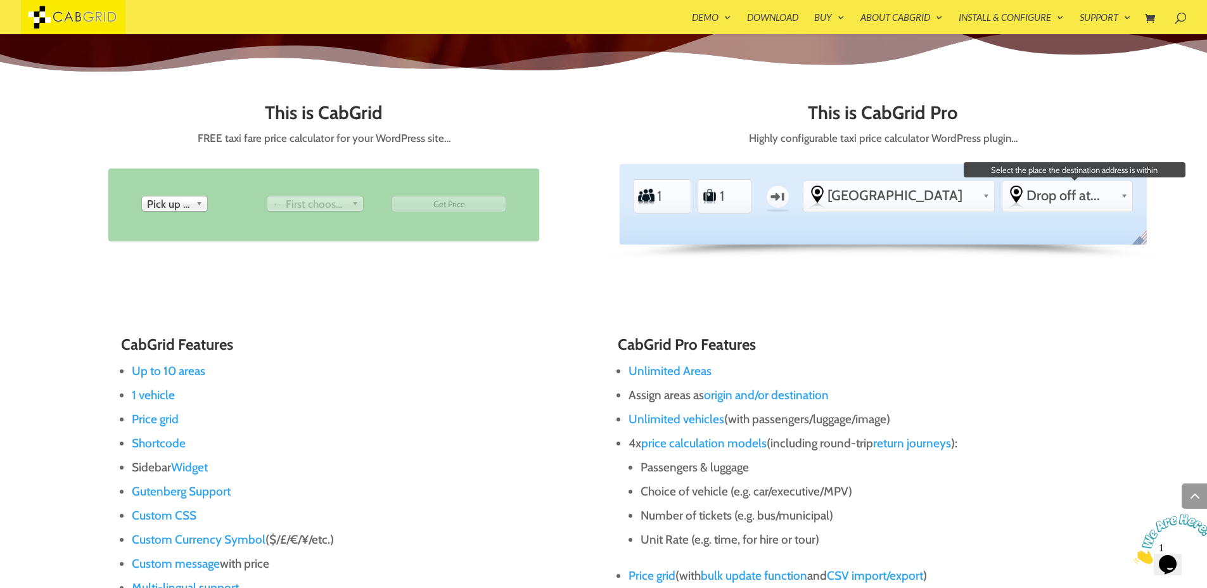
click at [1035, 201] on span "Drop off at..." at bounding box center [1070, 195] width 89 height 17
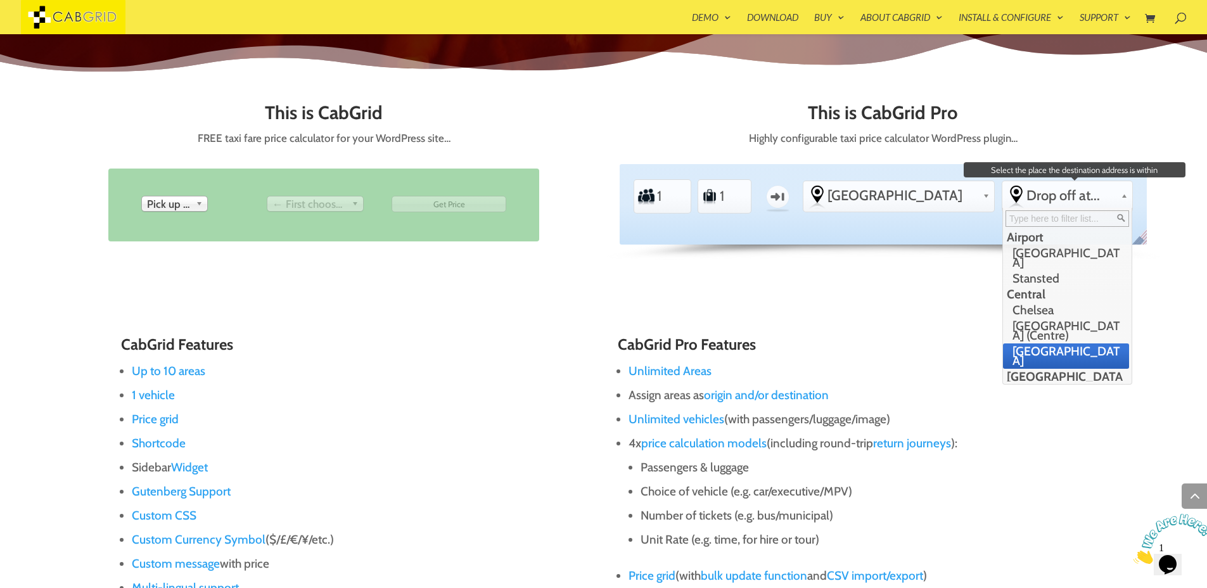
click at [1020, 343] on li "West End" at bounding box center [1066, 355] width 126 height 25
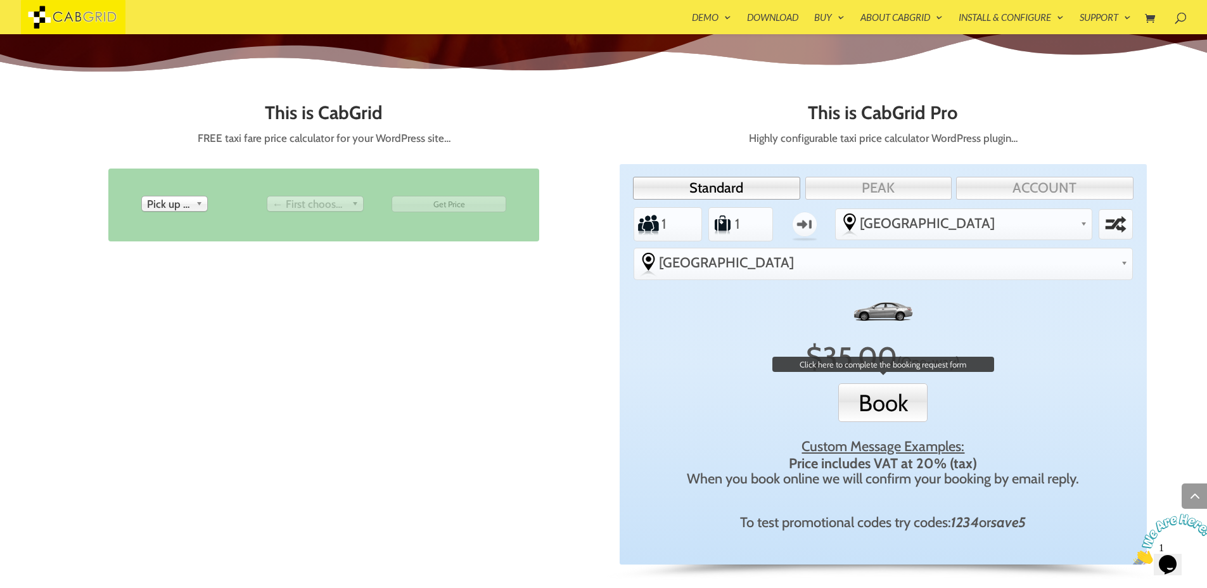
click at [882, 383] on button "Book" at bounding box center [882, 402] width 89 height 39
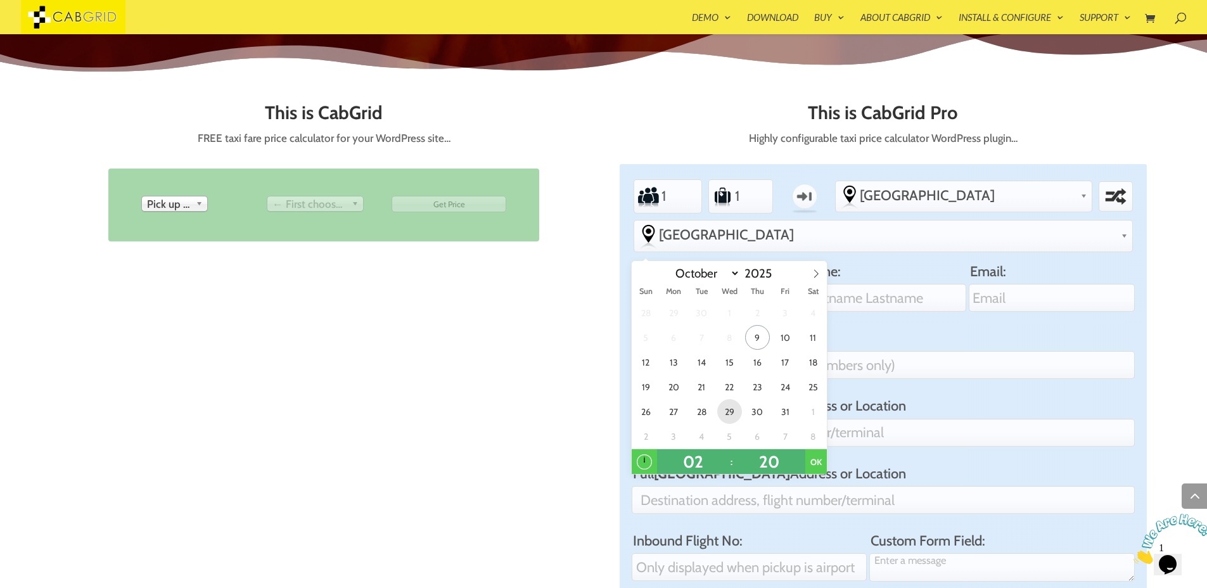
click at [732, 404] on span "29" at bounding box center [729, 411] width 25 height 25
click at [724, 454] on span at bounding box center [724, 455] width 9 height 13
type input "3:20AM 29 Oct 2025"
type input "03"
click at [724, 454] on span at bounding box center [724, 455] width 9 height 13
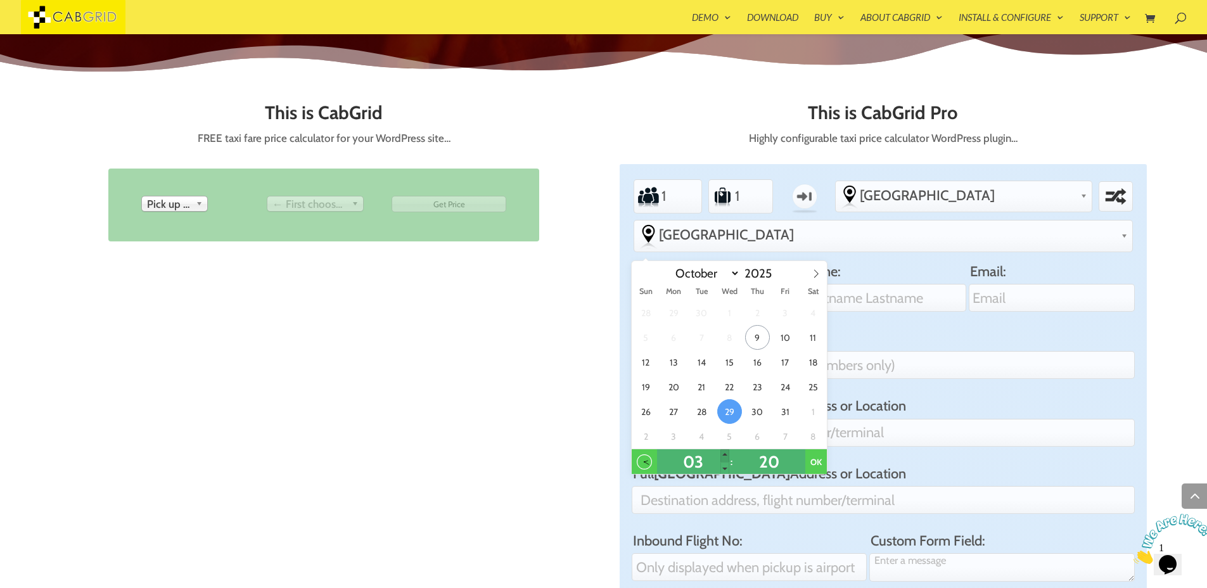
type input "4:20AM 29 Oct 2025"
type input "04"
click at [820, 463] on button "OK" at bounding box center [816, 461] width 22 height 25
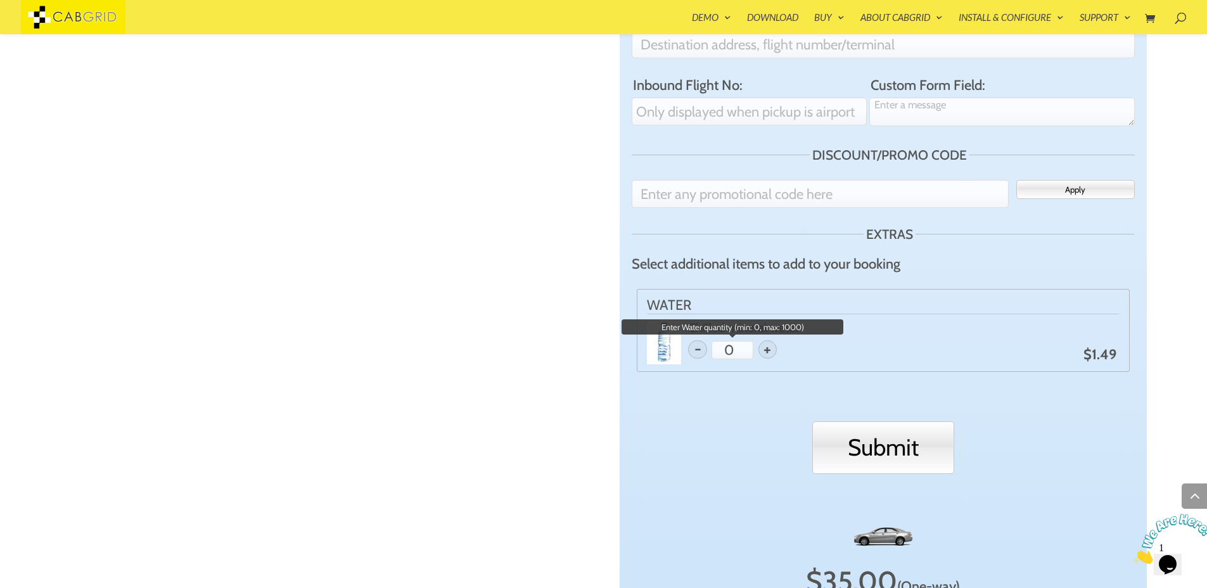
scroll to position [1101, 0]
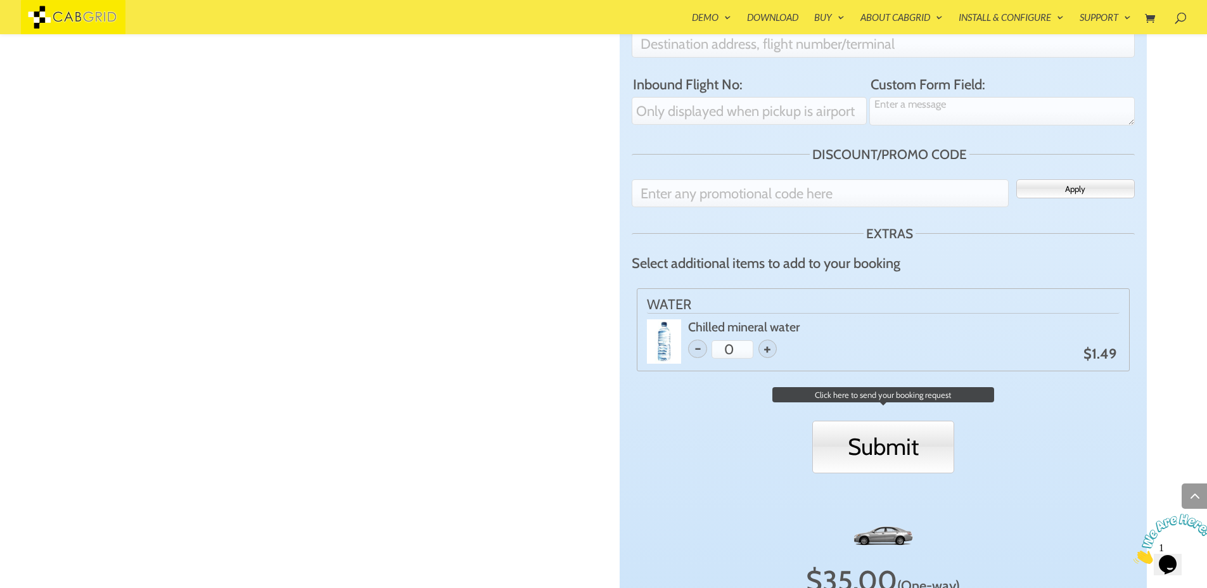
click at [888, 421] on input "Submit" at bounding box center [883, 447] width 142 height 53
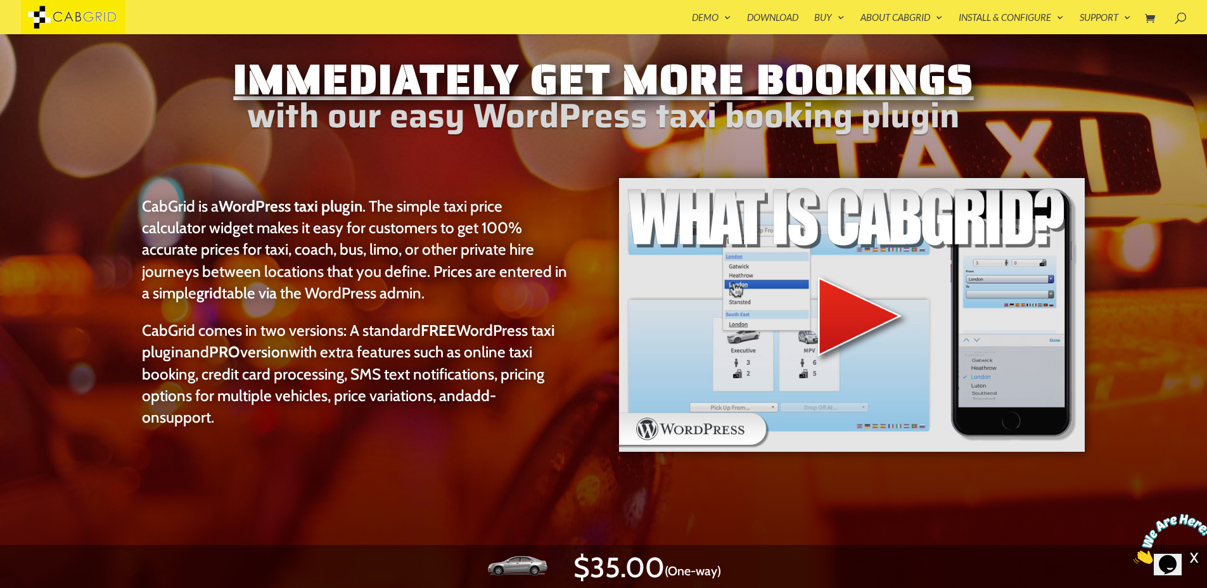
scroll to position [46, 0]
